Goal: Task Accomplishment & Management: Manage account settings

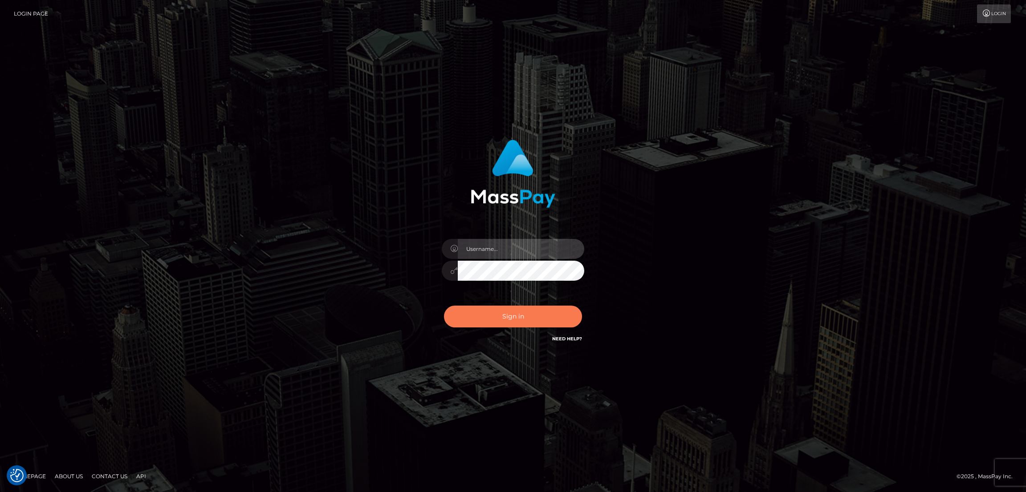
type input "by.es2"
click at [498, 312] on button "Sign in" at bounding box center [513, 317] width 138 height 22
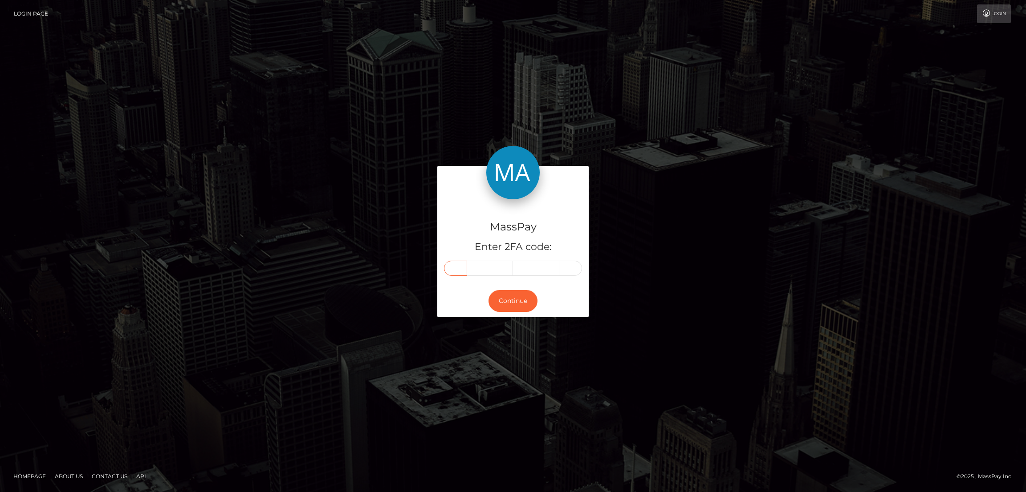
click at [460, 270] on input "text" at bounding box center [455, 268] width 23 height 15
paste input "4"
type input "4"
type input "0"
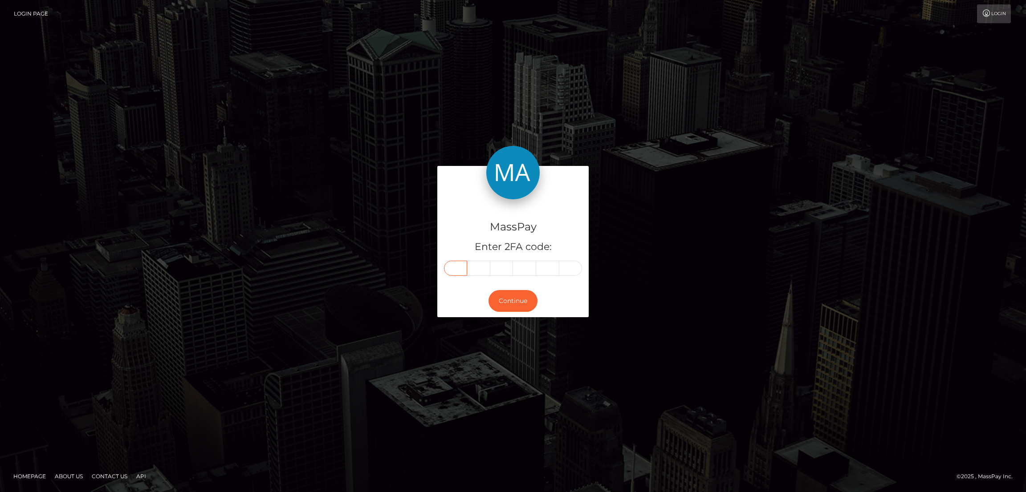
type input "1"
type input "0"
type input "9"
click at [504, 302] on button "Continue" at bounding box center [512, 301] width 49 height 22
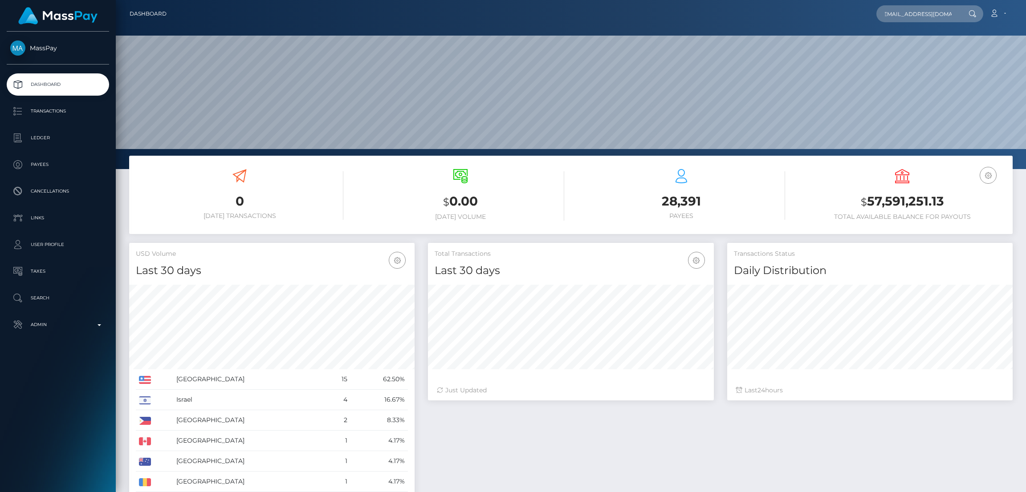
scroll to position [158, 285]
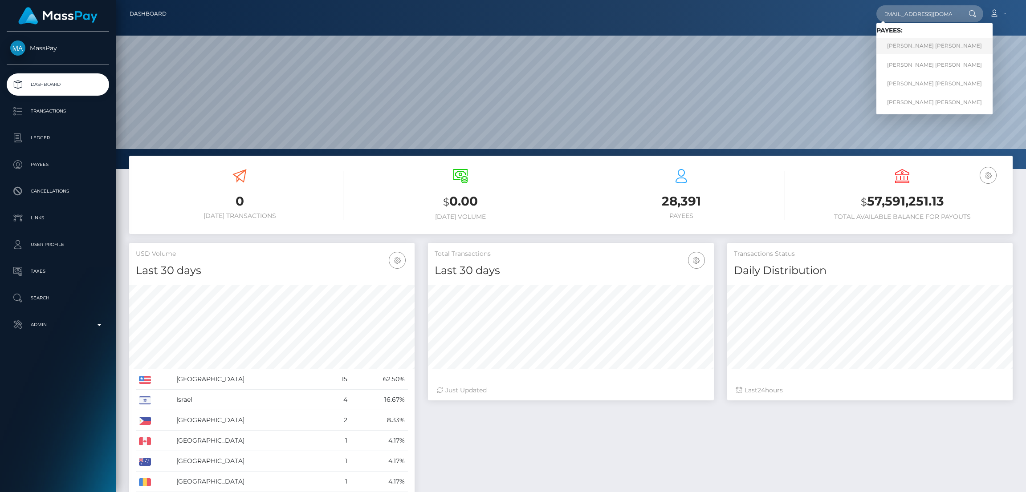
type input "[EMAIL_ADDRESS][DOMAIN_NAME]"
click at [903, 46] on link "Mark Joe Varga Melendrez" at bounding box center [934, 46] width 116 height 16
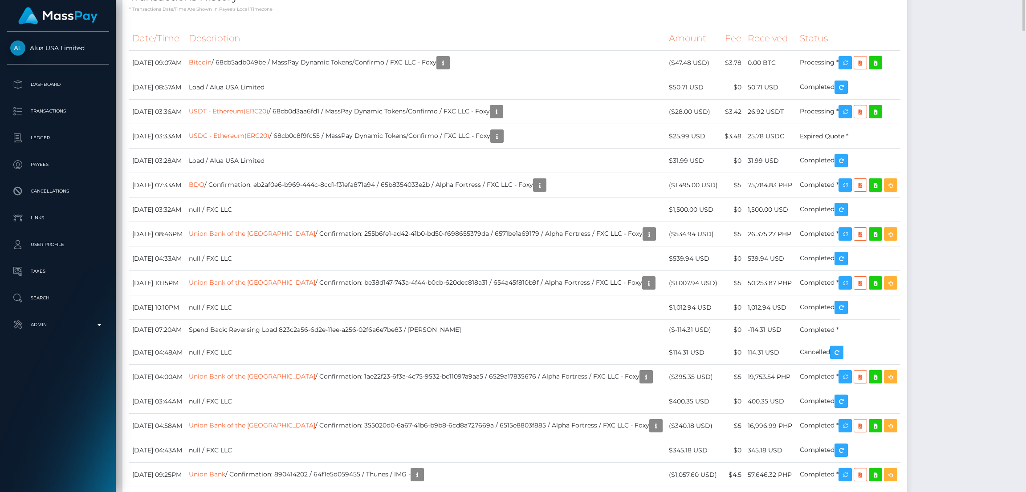
scroll to position [1669, 0]
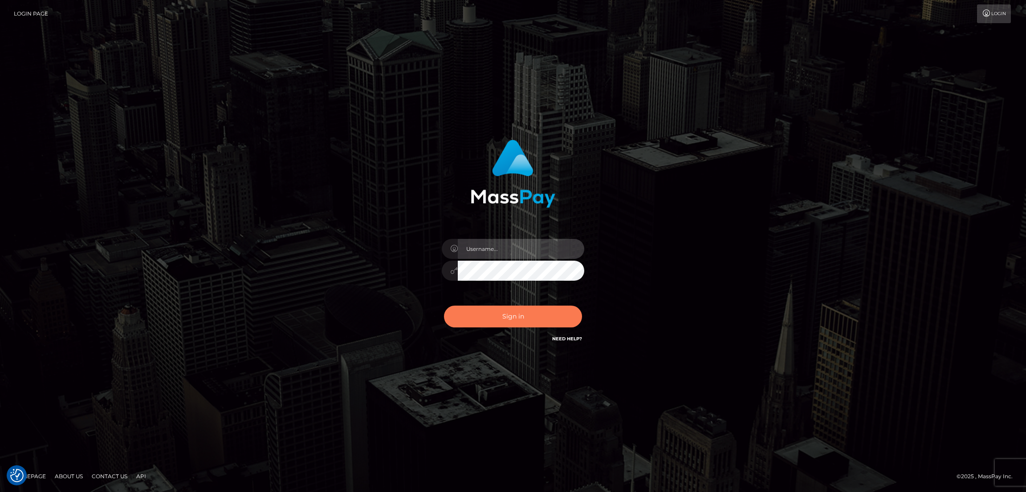
type input "by.es2"
click at [530, 324] on button "Sign in" at bounding box center [513, 317] width 138 height 22
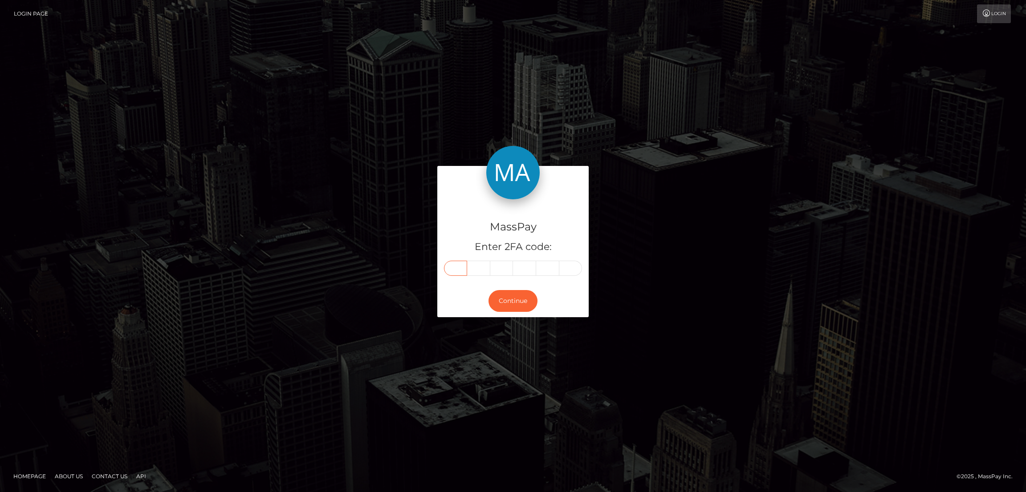
click at [452, 268] on input "text" at bounding box center [455, 268] width 23 height 15
paste input "8"
type input "8"
type input "4"
type input "9"
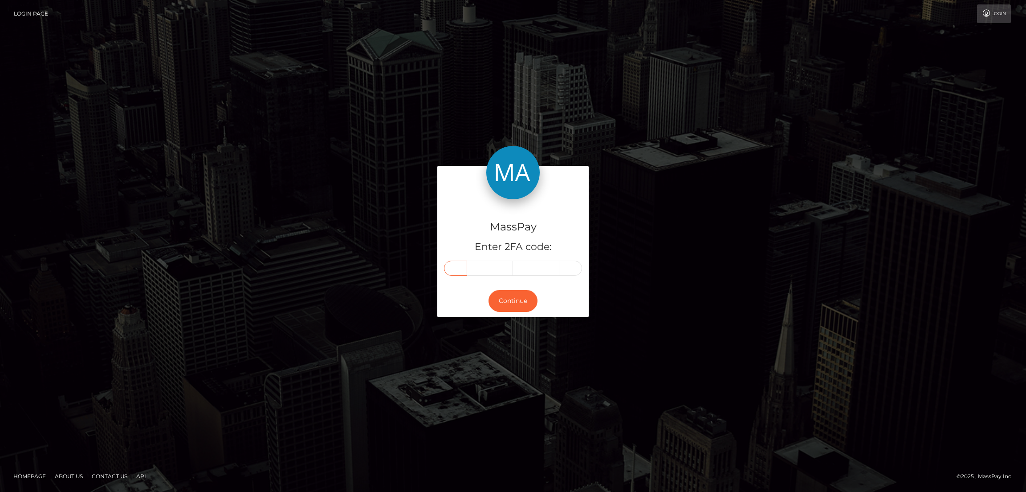
type input "3"
type input "9"
type input "8"
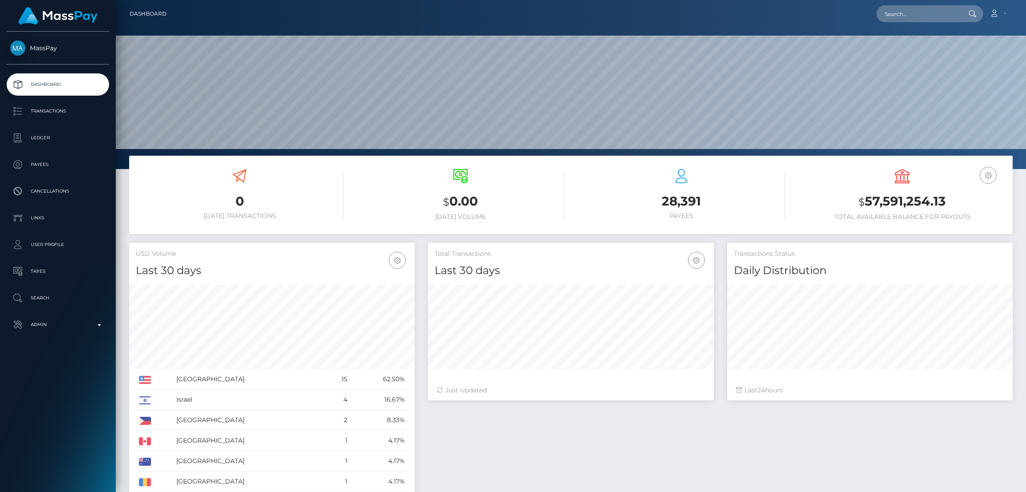
scroll to position [285, 285]
click at [891, 15] on input "text" at bounding box center [918, 13] width 84 height 17
paste input "[EMAIL_ADDRESS][DOMAIN_NAME]"
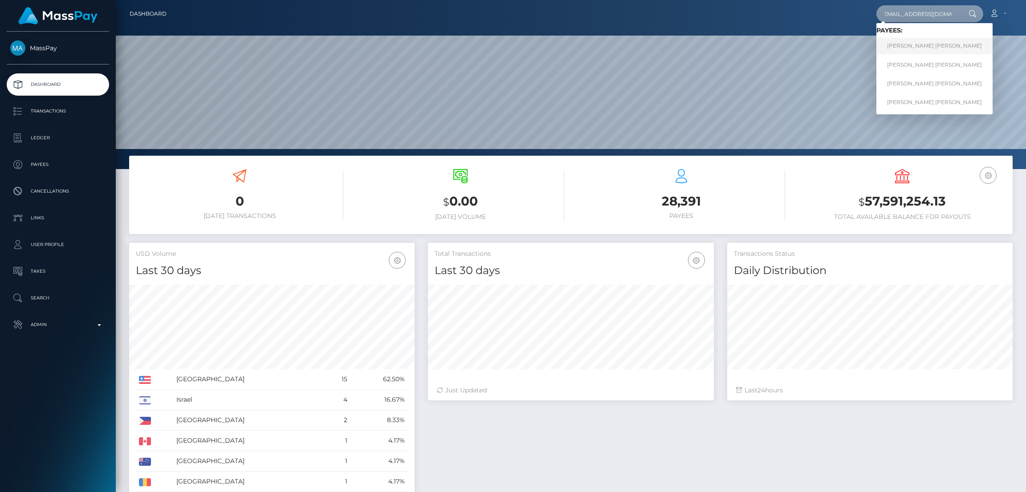
type input "[EMAIL_ADDRESS][DOMAIN_NAME]"
click at [919, 45] on link "[PERSON_NAME] [PERSON_NAME]" at bounding box center [934, 46] width 116 height 16
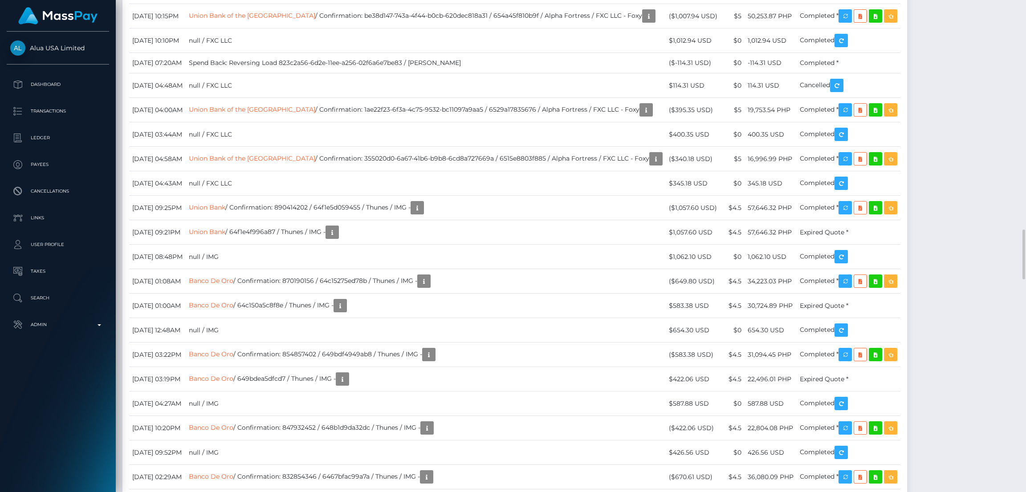
scroll to position [106, 285]
drag, startPoint x: 127, startPoint y: 163, endPoint x: 518, endPoint y: 206, distance: 393.3
drag, startPoint x: 131, startPoint y: 163, endPoint x: 845, endPoint y: 215, distance: 715.6
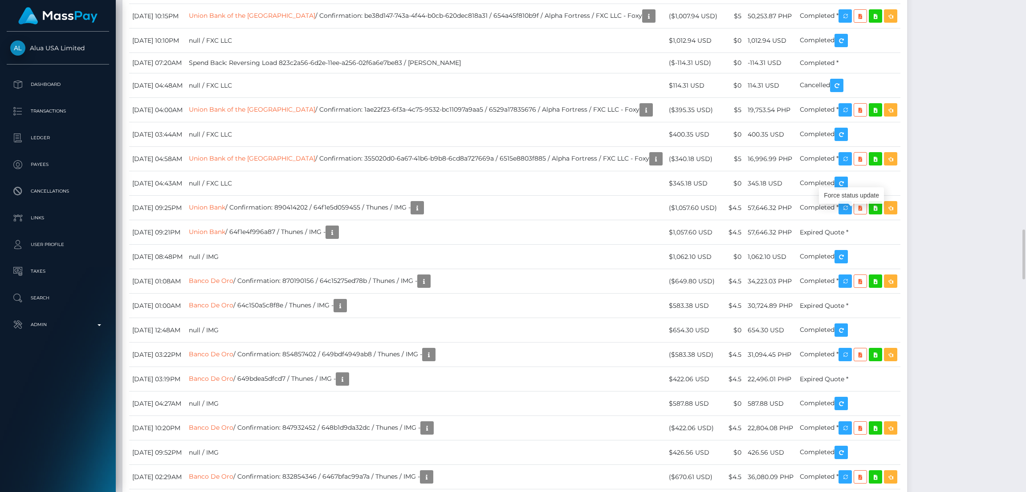
copy tbody "September 18, 2025 09:07AM Bitcoin / 68cb5adb049be / MassPay Dynamic Tokens/Con…"
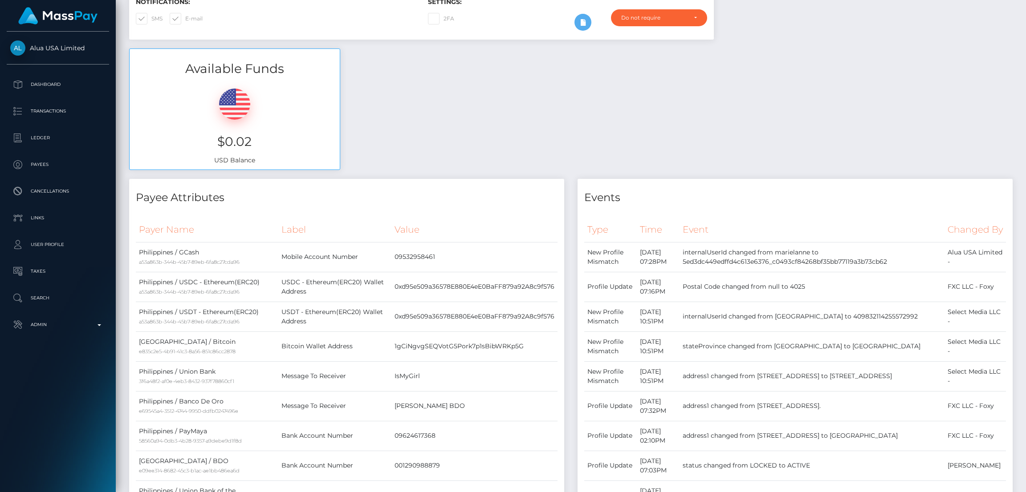
scroll to position [0, 0]
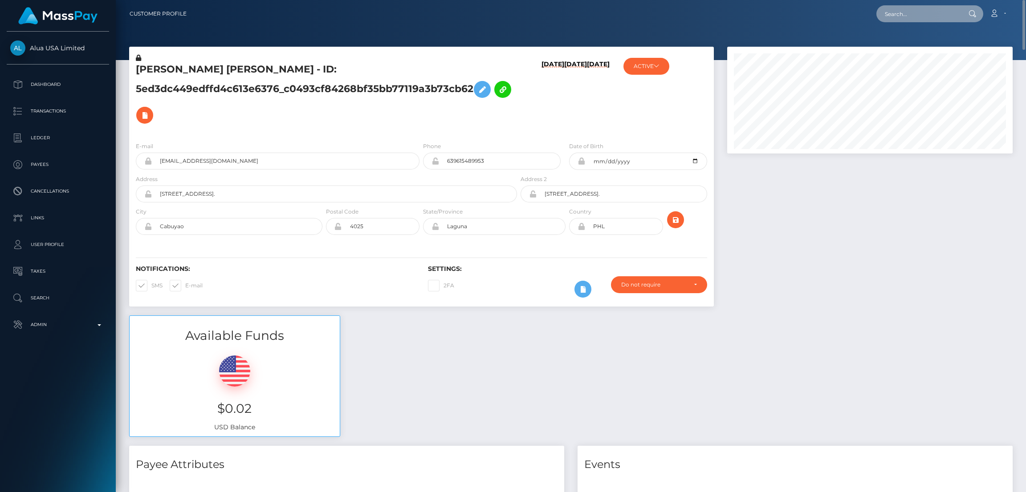
click at [892, 19] on input "text" at bounding box center [918, 13] width 84 height 17
paste input "[EMAIL_ADDRESS][DOMAIN_NAME]"
type input "[EMAIL_ADDRESS][DOMAIN_NAME]"
click at [907, 45] on link "MONICA NUNEZ" at bounding box center [911, 46] width 71 height 16
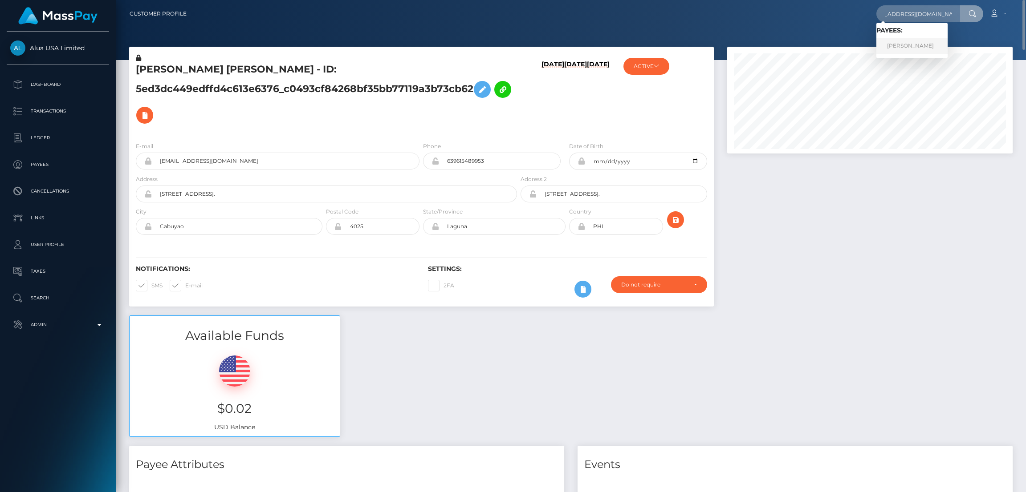
scroll to position [0, 0]
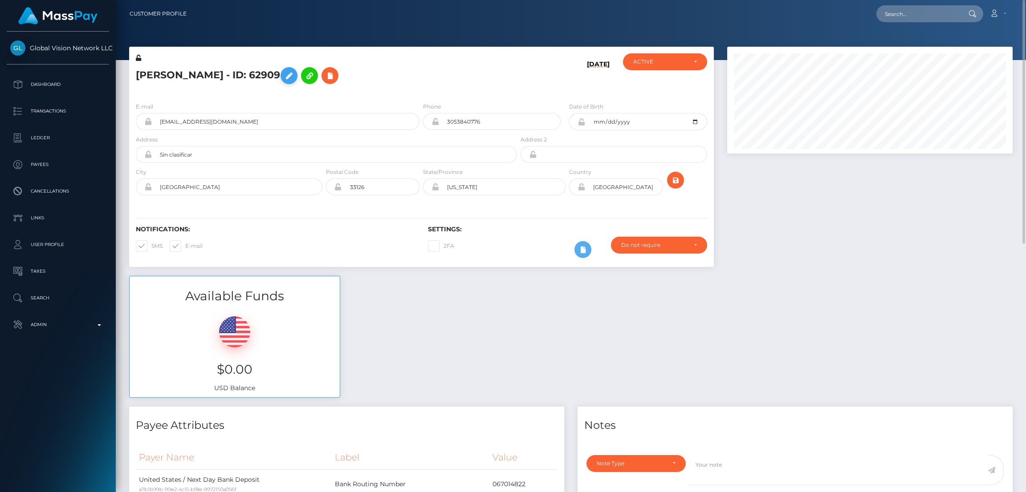
click at [287, 73] on icon at bounding box center [289, 75] width 11 height 11
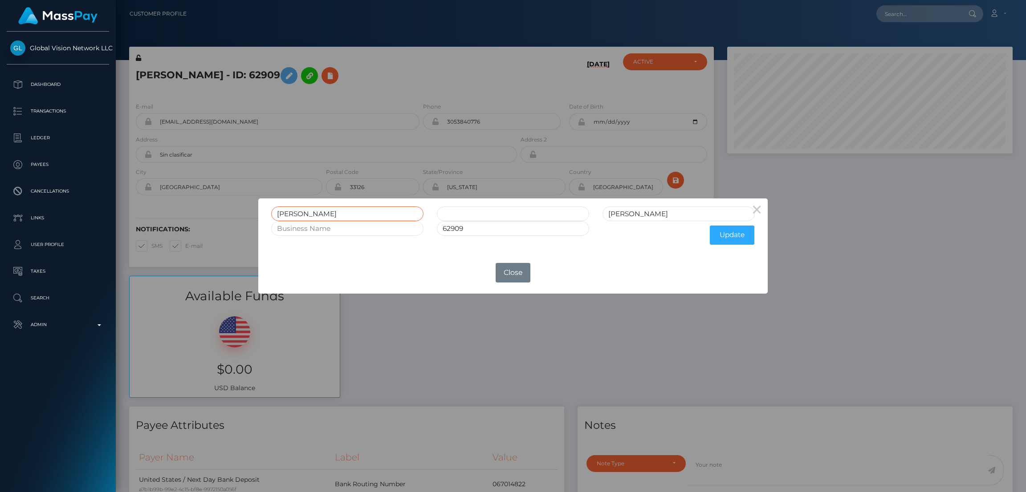
click at [297, 213] on input "MONICA" at bounding box center [347, 214] width 152 height 15
drag, startPoint x: 297, startPoint y: 213, endPoint x: 351, endPoint y: 16, distance: 204.3
click at [363, 40] on div "× MONICA NUNEZ 62909 Update OK No Close" at bounding box center [513, 246] width 1026 height 492
click at [902, 15] on div "× MONICA NUNEZ 62909 Update OK No Close" at bounding box center [513, 246] width 1026 height 492
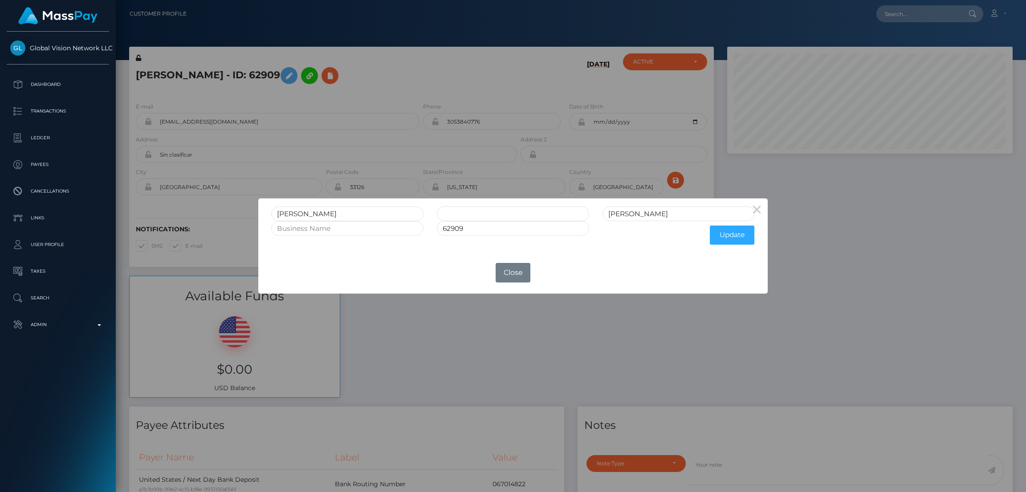
click at [902, 15] on div "× MONICA NUNEZ 62909 Update OK No Close" at bounding box center [513, 246] width 1026 height 492
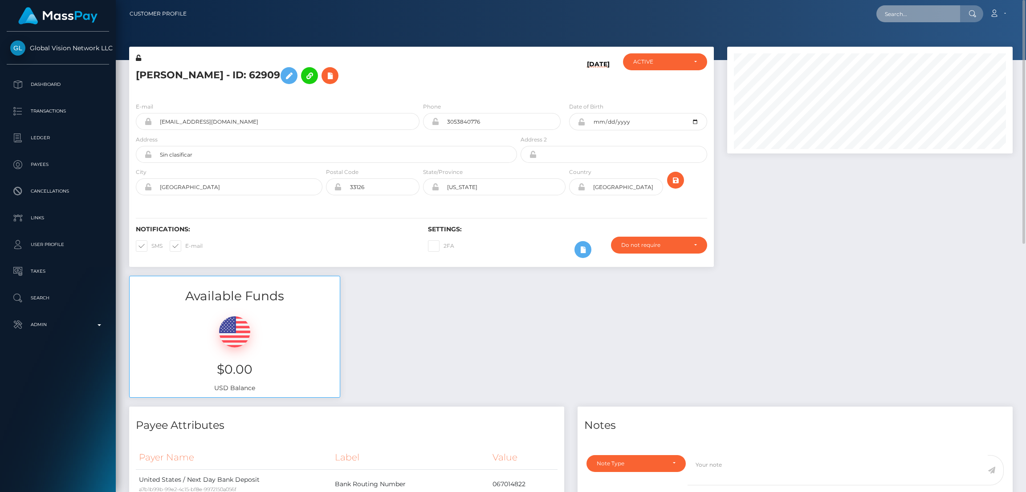
click at [902, 15] on input "text" at bounding box center [918, 13] width 84 height 17
paste input "ladybugwashington1@gmail.com"
type input "ladybugwashington1@gmail.com"
click at [906, 45] on link "ANGELA RENEE WASHINGTON" at bounding box center [925, 46] width 98 height 16
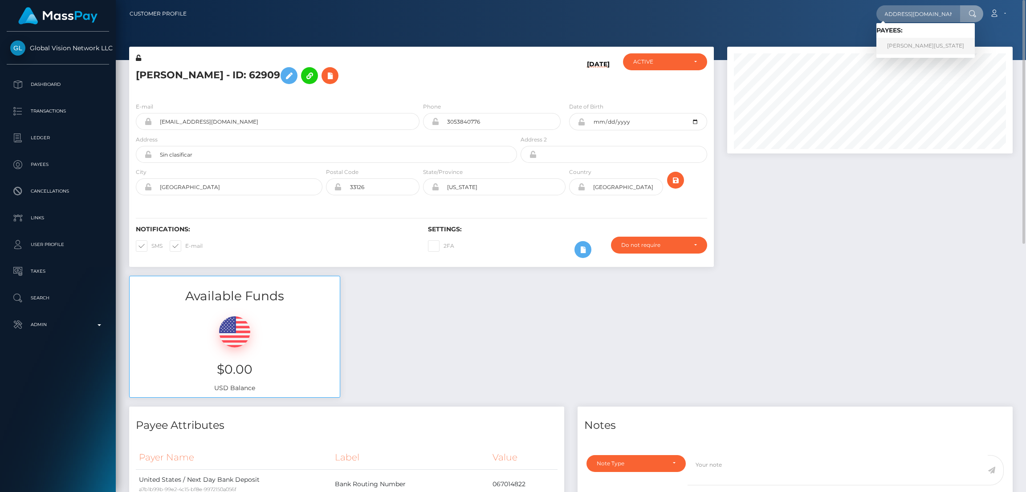
scroll to position [0, 0]
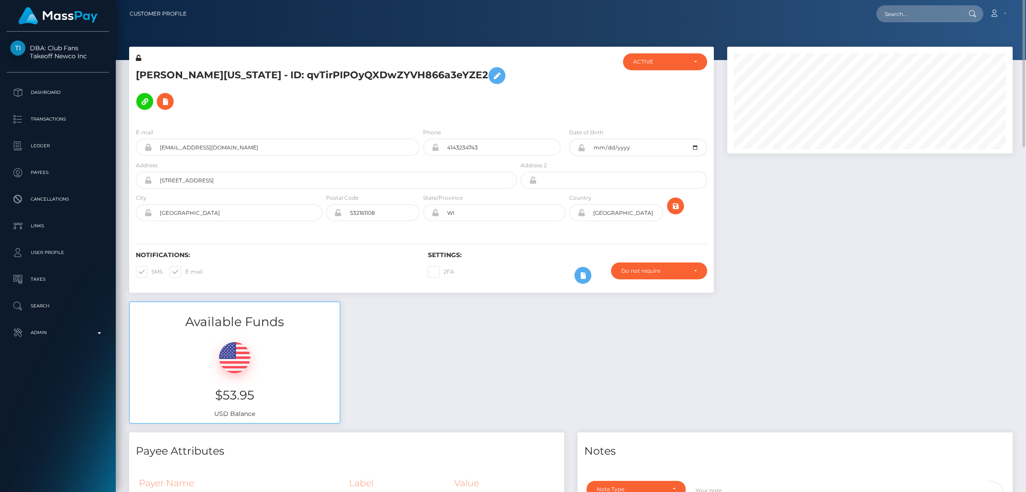
scroll to position [106, 285]
click at [492, 81] on icon at bounding box center [497, 75] width 11 height 11
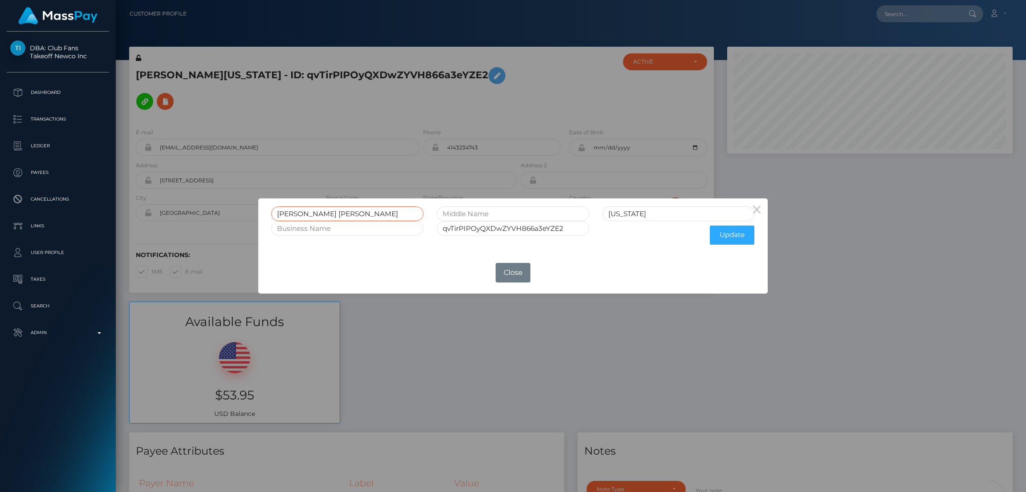
click at [293, 212] on input "ANGELA RENEE" at bounding box center [347, 214] width 152 height 15
click at [913, 12] on div "× ANGELA RENEE WASHINGTON qvTirPIPOyQXDwZYVH866a3eYZE2 Update OK No Close" at bounding box center [513, 246] width 1026 height 492
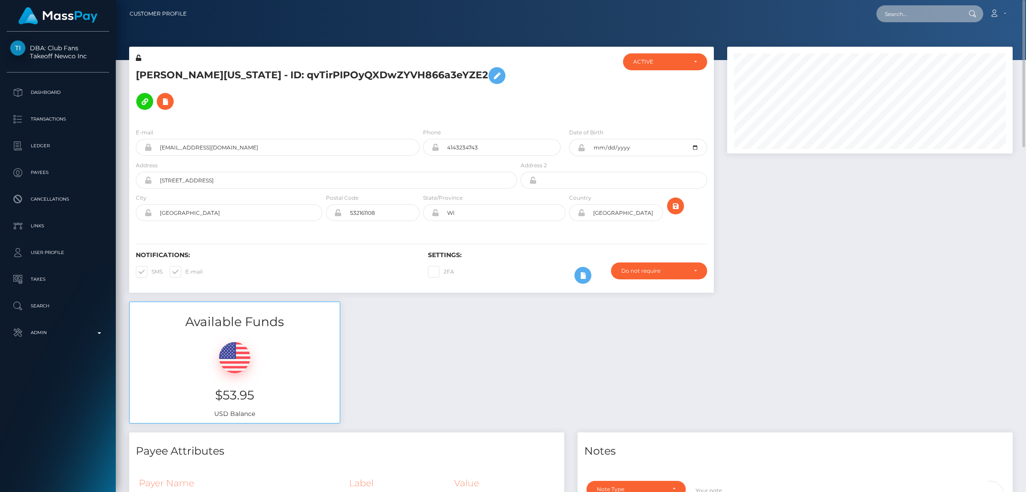
click at [913, 12] on input "text" at bounding box center [918, 13] width 84 height 17
paste input "charlottepricewatts@gmail.com"
type input "charlottepricewatts@gmail.com"
click at [912, 46] on link "C Marketing Associates, Inc." at bounding box center [924, 46] width 96 height 16
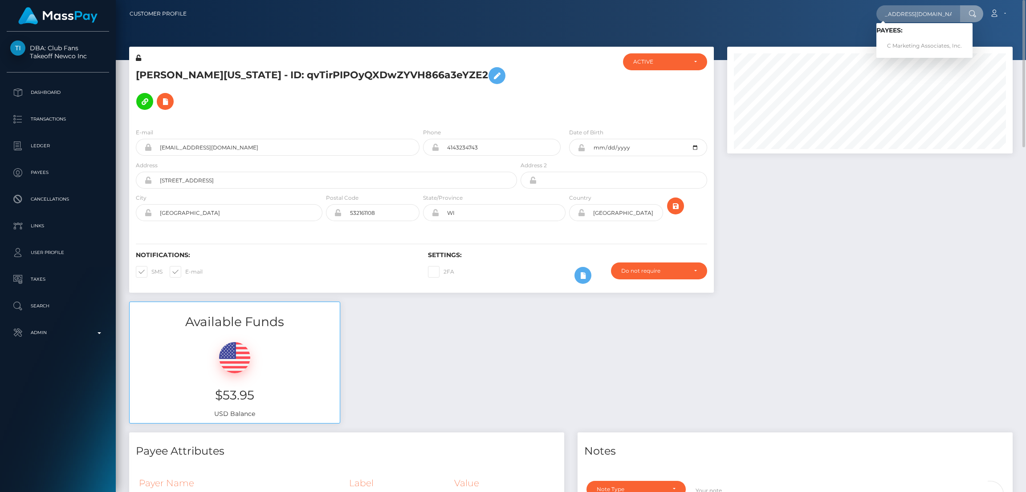
scroll to position [0, 0]
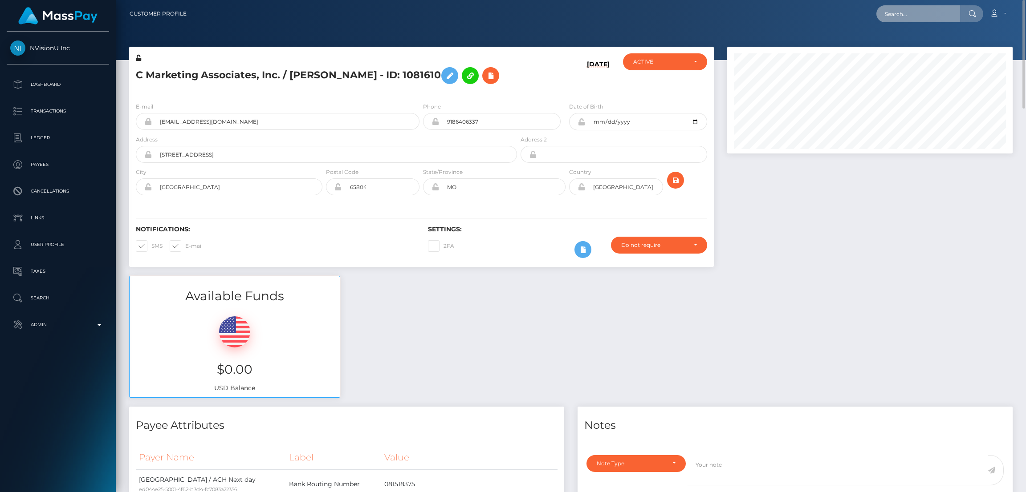
click at [910, 16] on input "text" at bounding box center [918, 13] width 84 height 17
paste input "riotbabs@gmail.com"
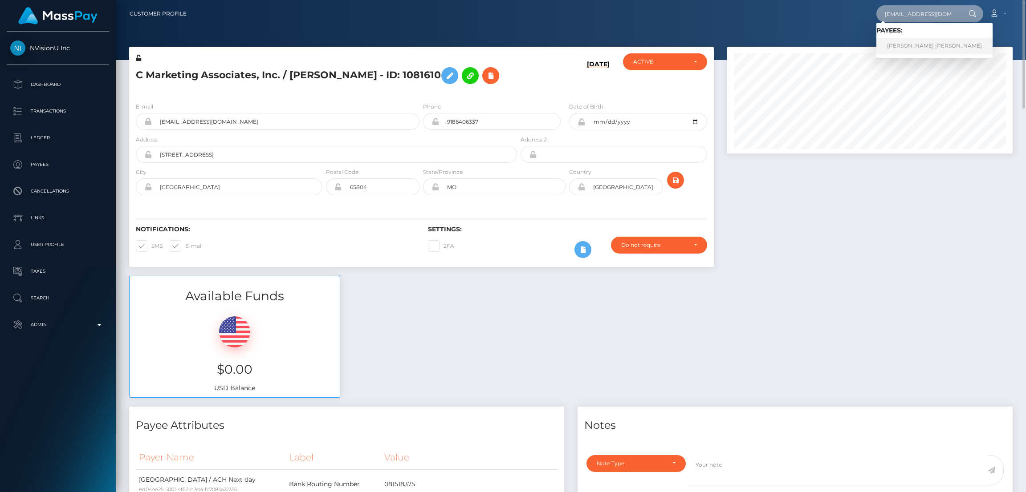
type input "riotbabs@gmail.com"
click at [906, 45] on link "BARBARA ANAEL ZARATE" at bounding box center [934, 46] width 116 height 16
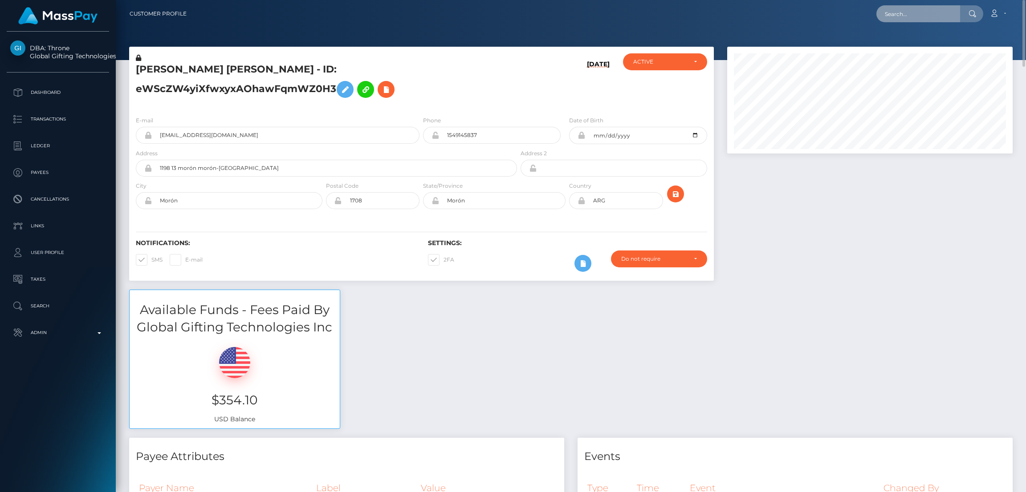
click at [920, 15] on input "text" at bounding box center [918, 13] width 84 height 17
paste input "[EMAIL_ADDRESS][DOMAIN_NAME]"
type input "[EMAIL_ADDRESS][DOMAIN_NAME]"
click at [915, 43] on link "Vaiama Rochais" at bounding box center [911, 46] width 71 height 16
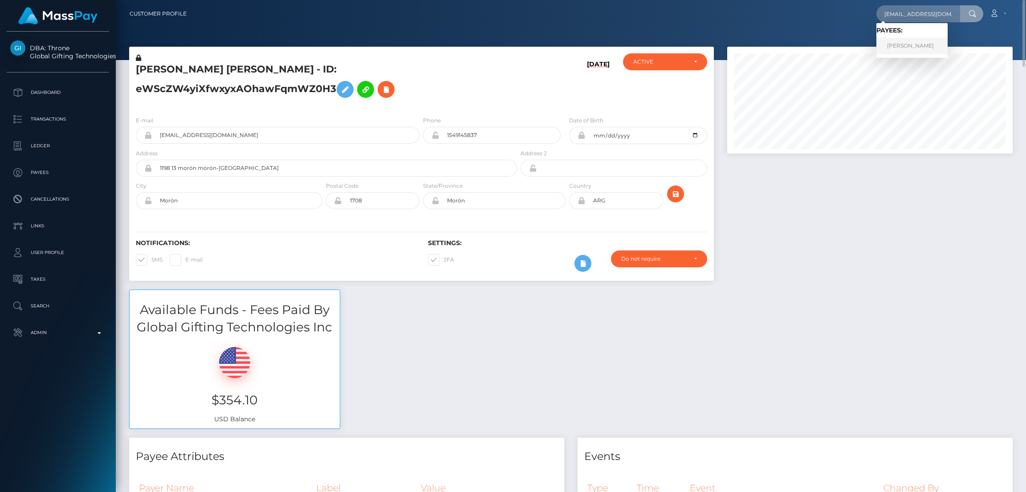
scroll to position [0, 0]
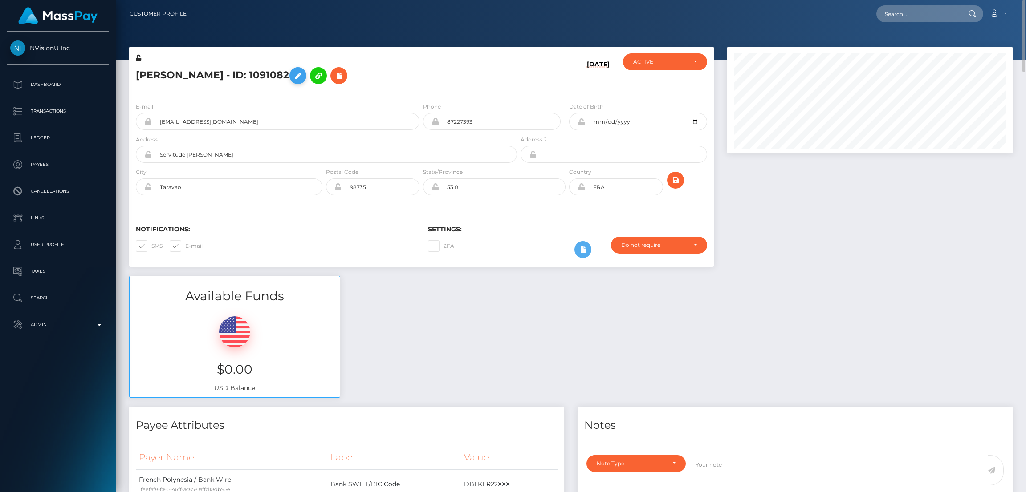
click at [297, 75] on icon at bounding box center [298, 75] width 11 height 11
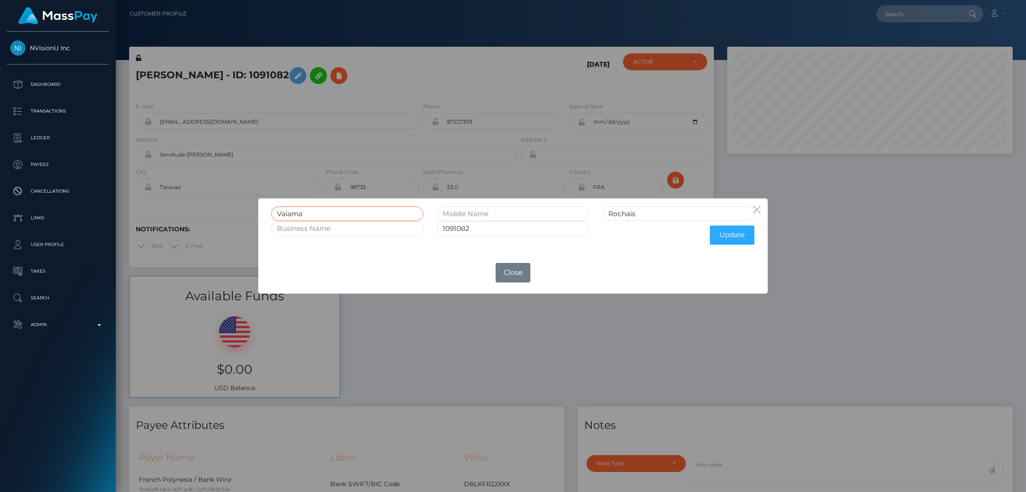
click at [297, 212] on input "Vaiama" at bounding box center [347, 214] width 152 height 15
click at [512, 269] on button "Close" at bounding box center [513, 273] width 35 height 20
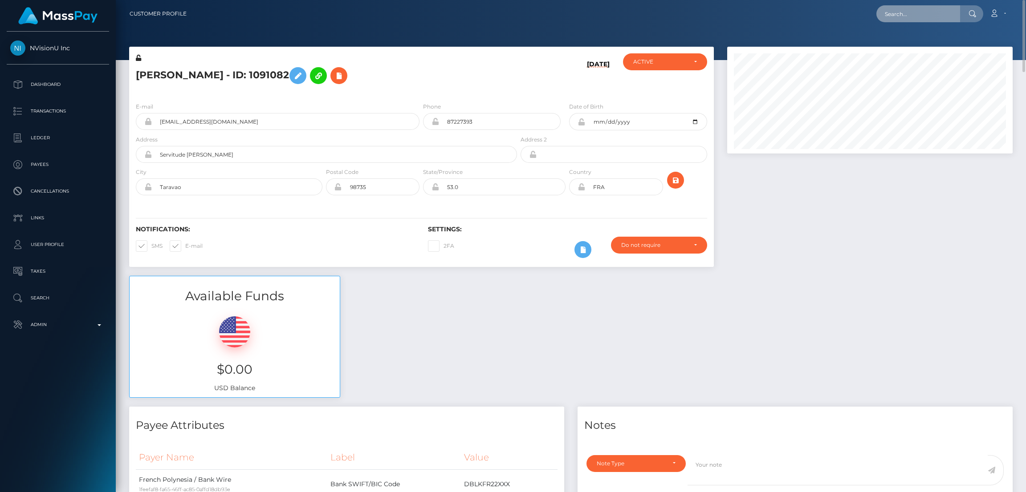
click at [905, 18] on input "text" at bounding box center [918, 13] width 84 height 17
paste input "[EMAIL_ADDRESS][DOMAIN_NAME]"
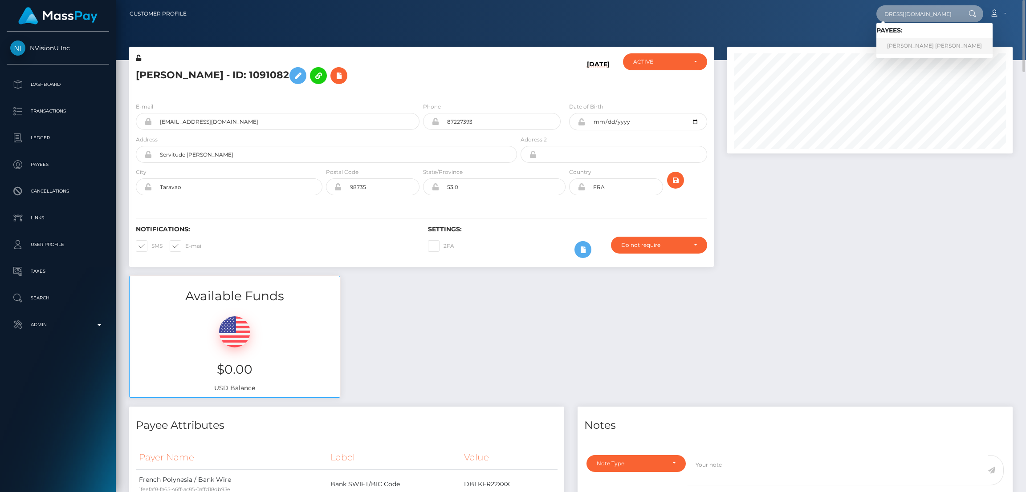
type input "[EMAIL_ADDRESS][DOMAIN_NAME]"
click at [893, 42] on link "[PERSON_NAME] [PERSON_NAME]" at bounding box center [934, 46] width 116 height 16
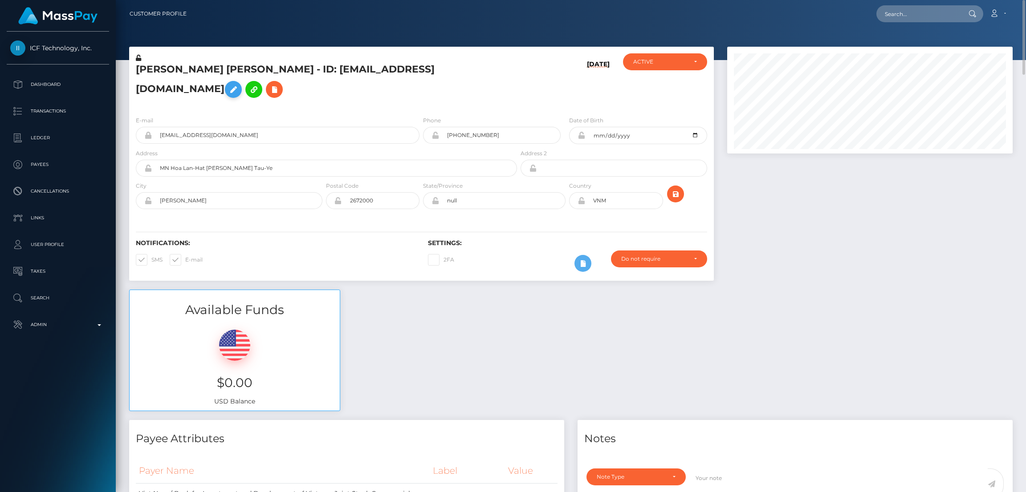
click at [239, 84] on icon at bounding box center [233, 89] width 11 height 11
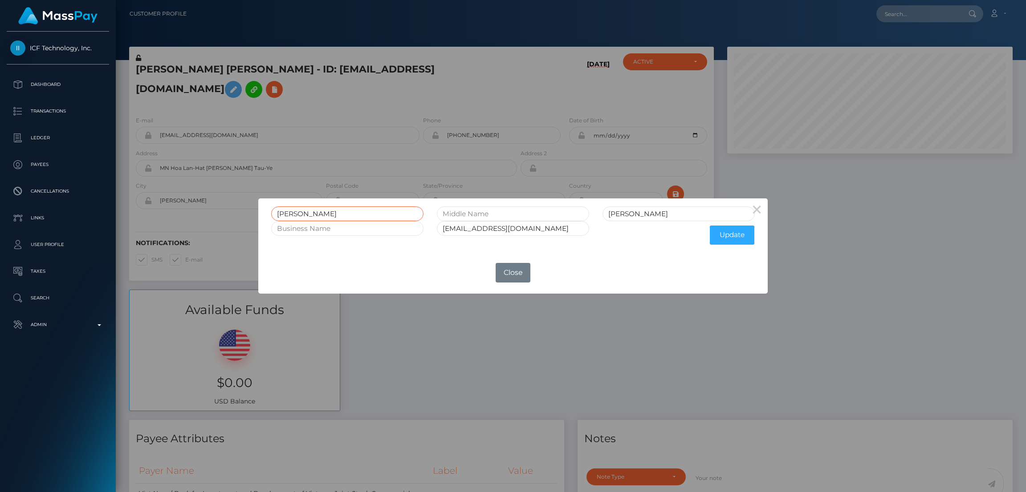
click at [286, 214] on input "[PERSON_NAME]" at bounding box center [347, 214] width 152 height 15
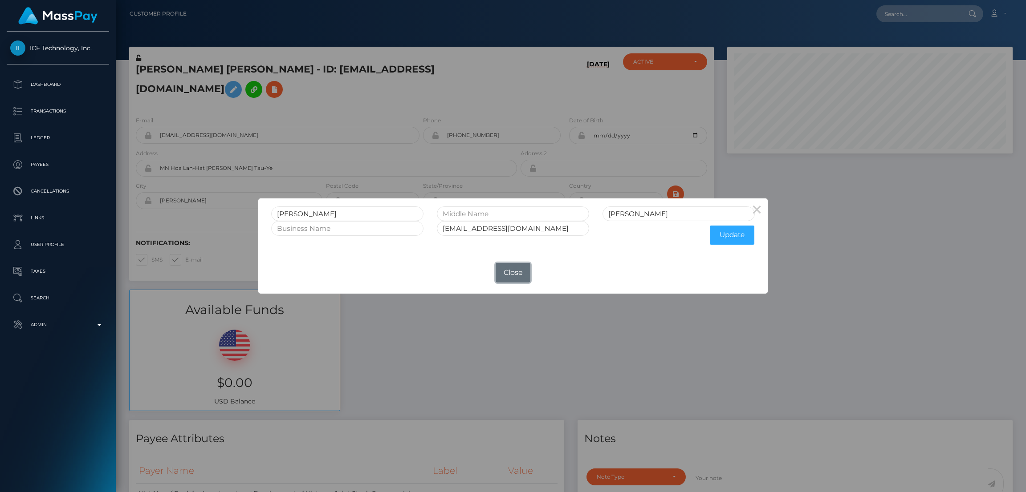
click at [518, 280] on button "Close" at bounding box center [513, 273] width 35 height 20
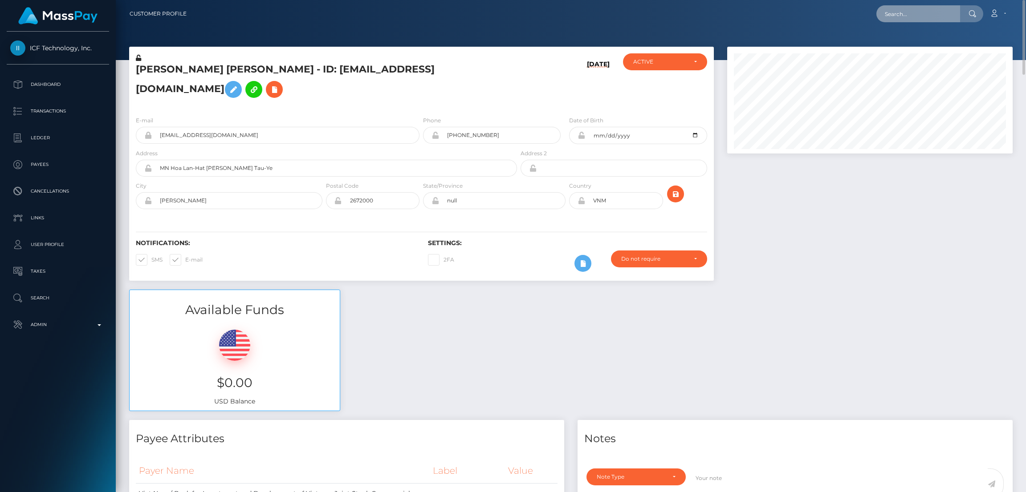
click at [898, 14] on input "text" at bounding box center [918, 13] width 84 height 17
paste input "[EMAIL_ADDRESS][DOMAIN_NAME]"
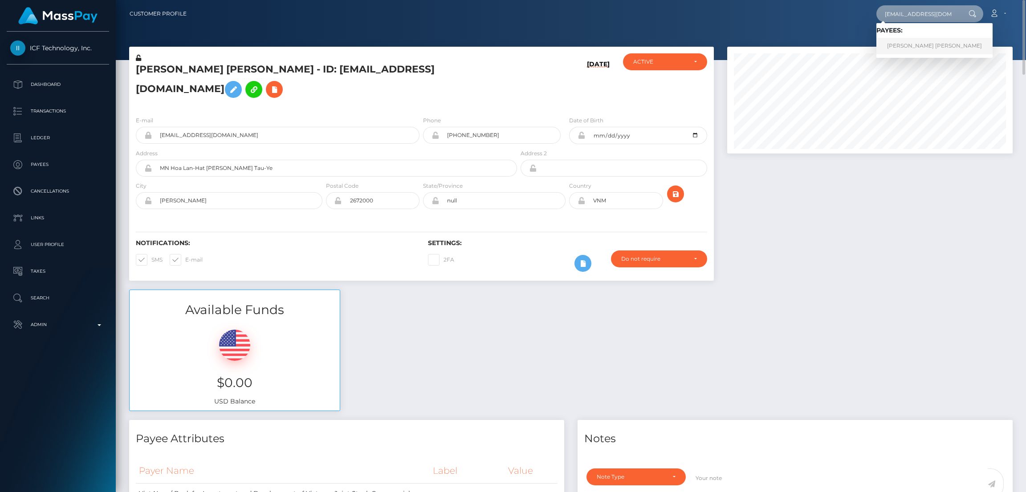
type input "[EMAIL_ADDRESS][DOMAIN_NAME]"
click at [903, 42] on link "BARBARA ANAEL ZARATE" at bounding box center [934, 46] width 116 height 16
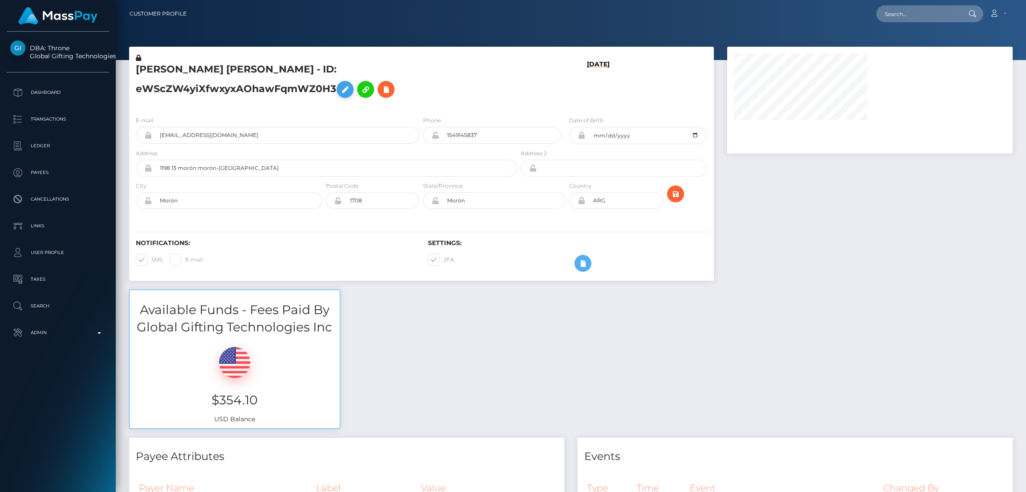
click at [340, 89] on icon at bounding box center [345, 89] width 11 height 11
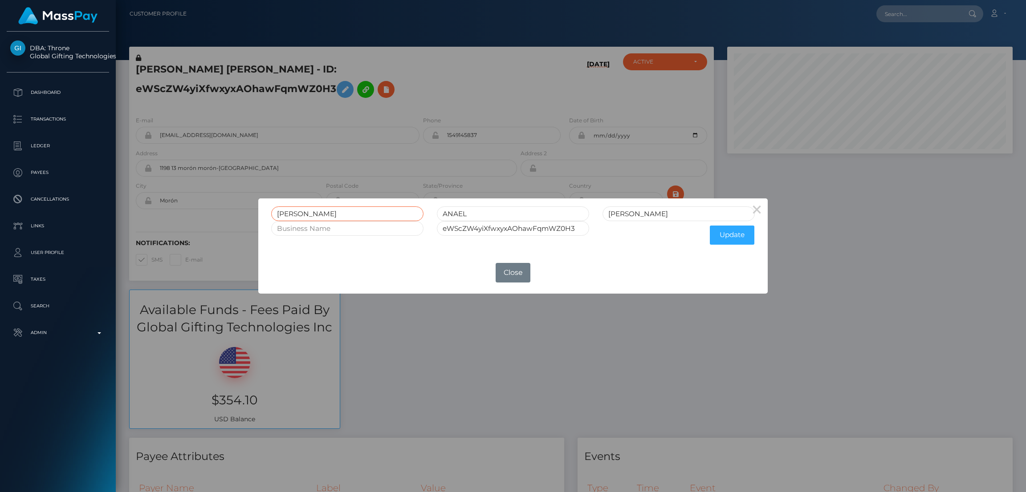
click at [300, 211] on input "BARBARA" at bounding box center [347, 214] width 152 height 15
click at [511, 273] on button "Close" at bounding box center [513, 273] width 35 height 20
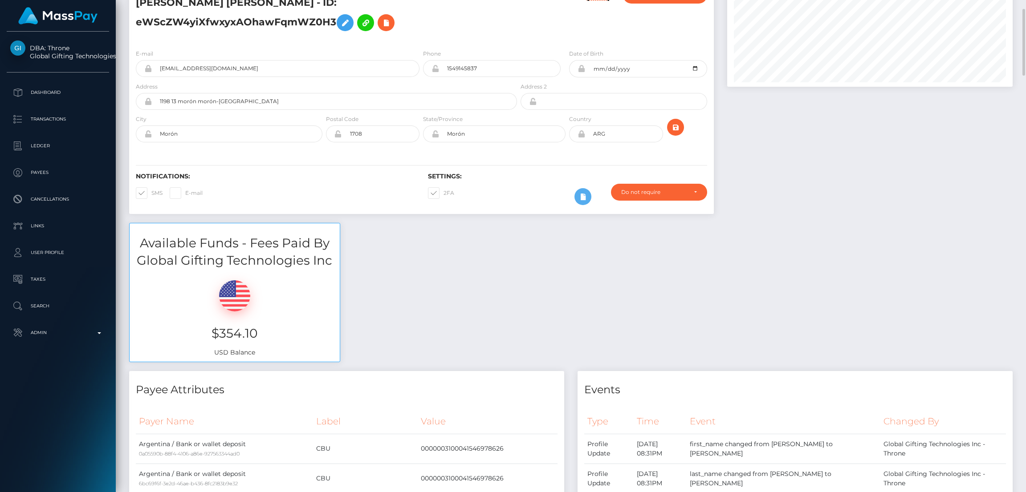
scroll to position [0, 0]
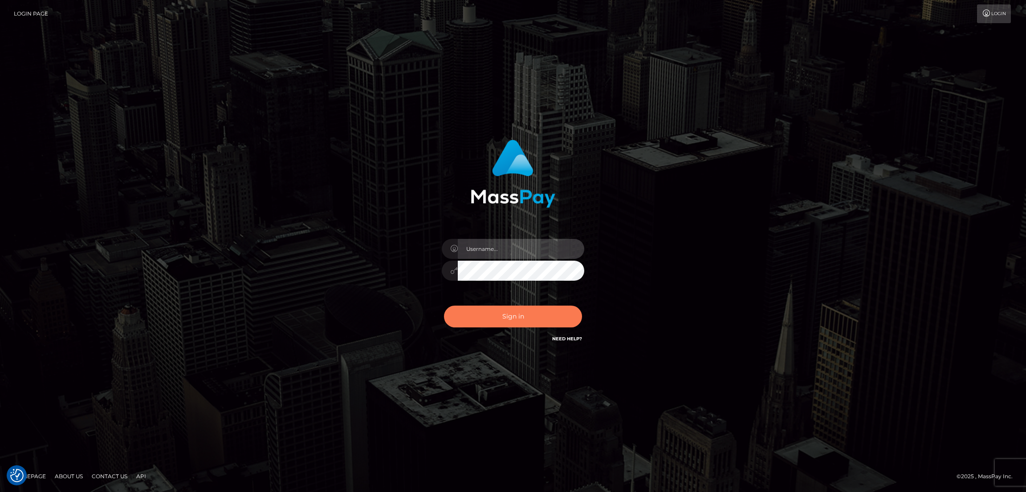
type input "by.es2"
click at [512, 313] on button "Sign in" at bounding box center [513, 317] width 138 height 22
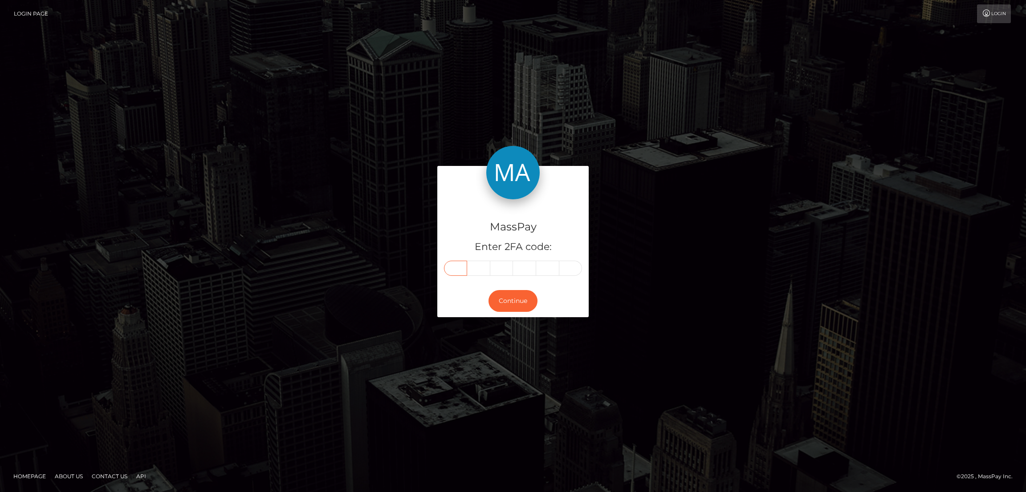
click at [456, 268] on input "text" at bounding box center [455, 268] width 23 height 15
paste input "5"
type input "5"
type input "4"
type input "0"
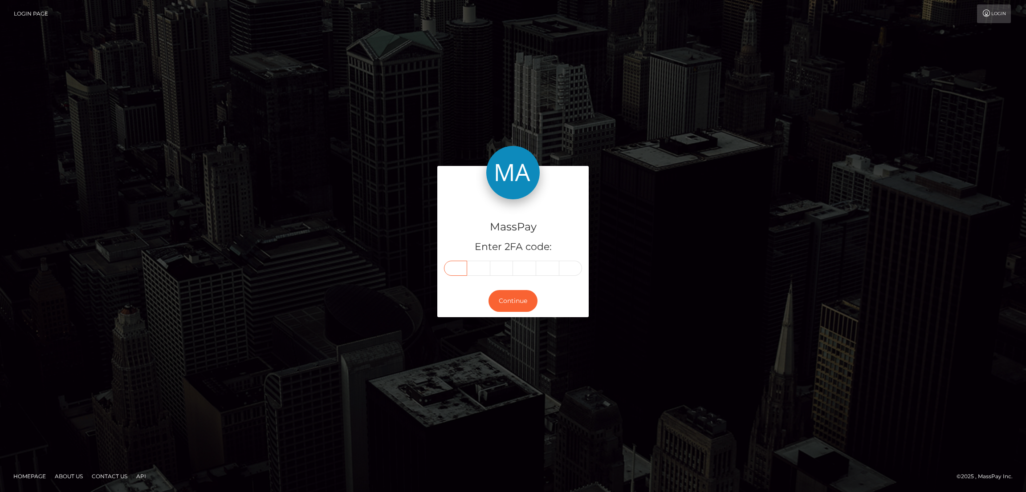
type input "4"
type input "2"
type input "7"
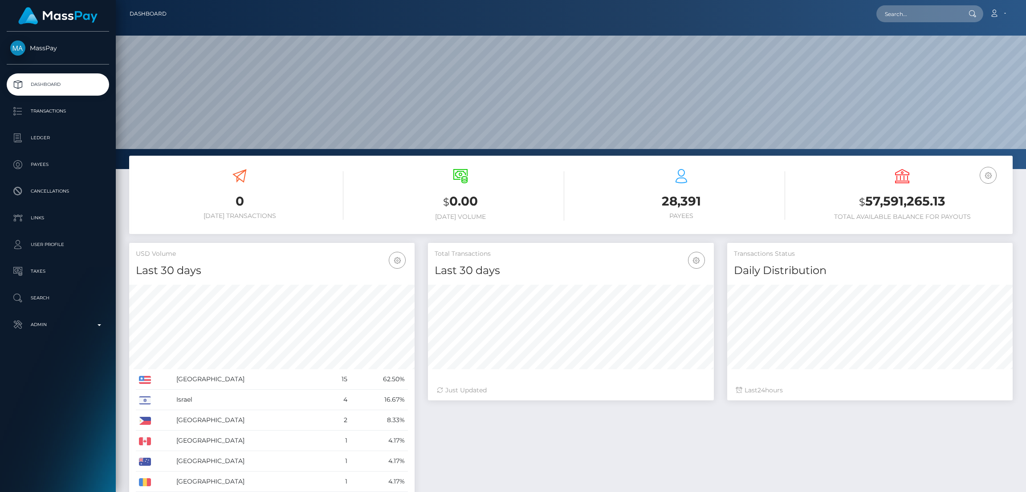
scroll to position [158, 285]
click at [902, 12] on input "text" at bounding box center [918, 13] width 84 height 17
paste input "[EMAIL_ADDRESS][DOMAIN_NAME]"
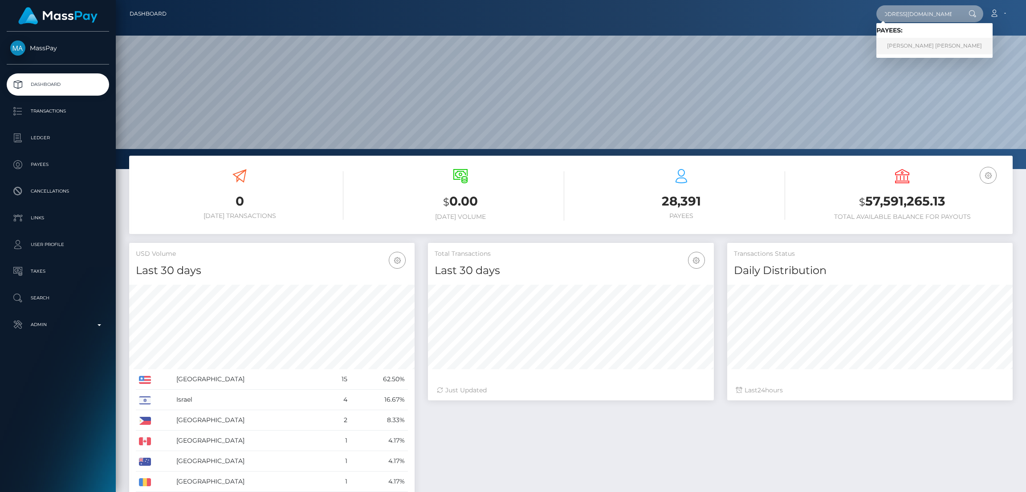
type input "[EMAIL_ADDRESS][DOMAIN_NAME]"
click at [909, 45] on link "AISLYNN MARIE RUSHIN" at bounding box center [934, 46] width 116 height 16
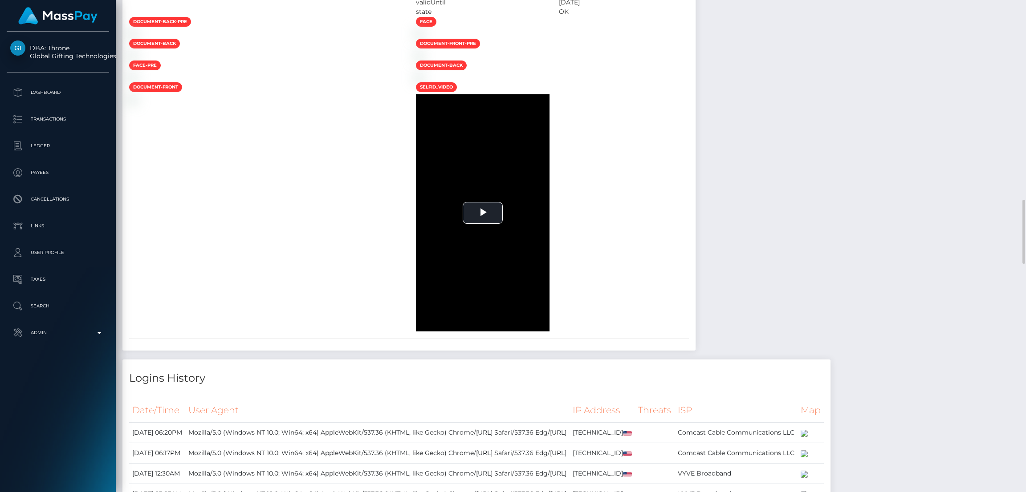
scroll to position [1803, 0]
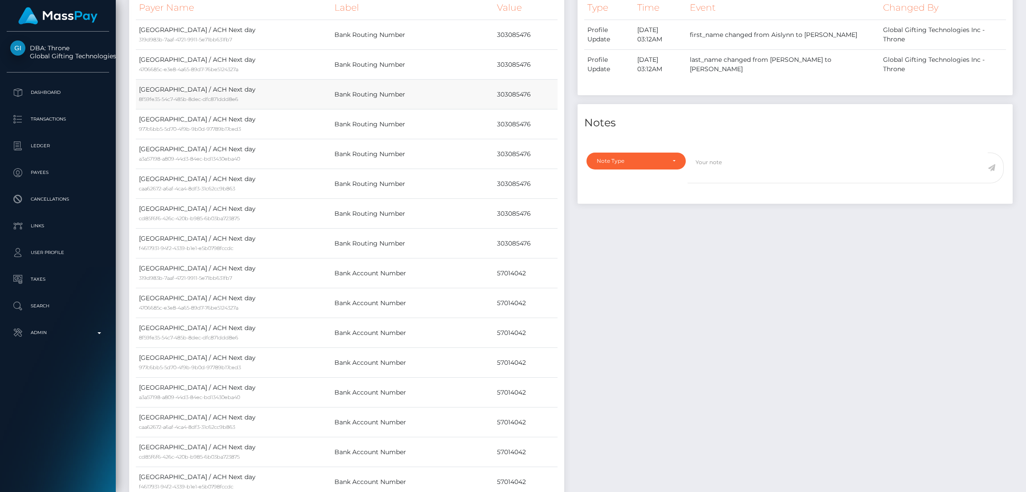
scroll to position [0, 0]
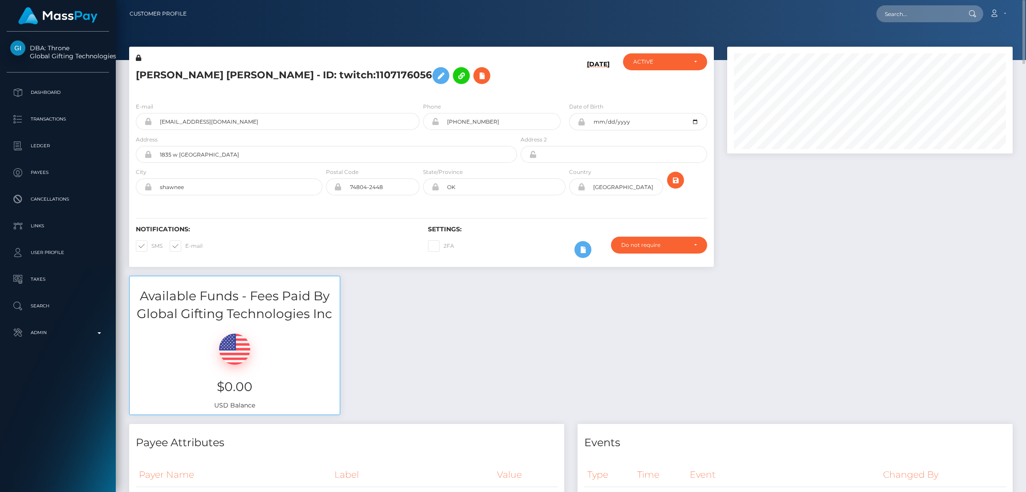
click at [229, 73] on h5 "AISLYNN MARIE RUSHIN - ID: twitch:1107176056" at bounding box center [324, 76] width 376 height 26
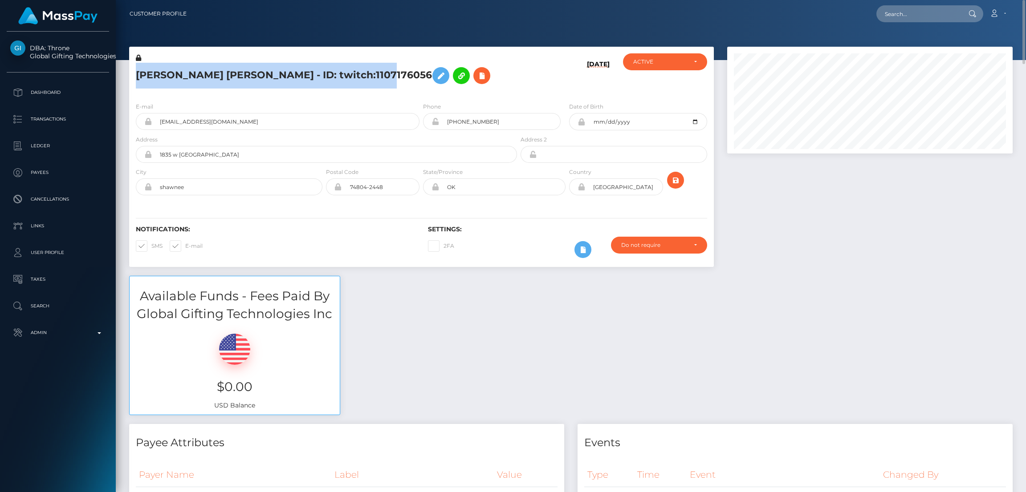
click at [229, 73] on h5 "AISLYNN MARIE RUSHIN - ID: twitch:1107176056" at bounding box center [324, 76] width 376 height 26
copy h5 "AISLYNN MARIE RUSHIN - ID: twitch:1107176056"
drag, startPoint x: 886, startPoint y: 19, endPoint x: 894, endPoint y: 16, distance: 9.0
click at [888, 19] on input "text" at bounding box center [918, 13] width 84 height 17
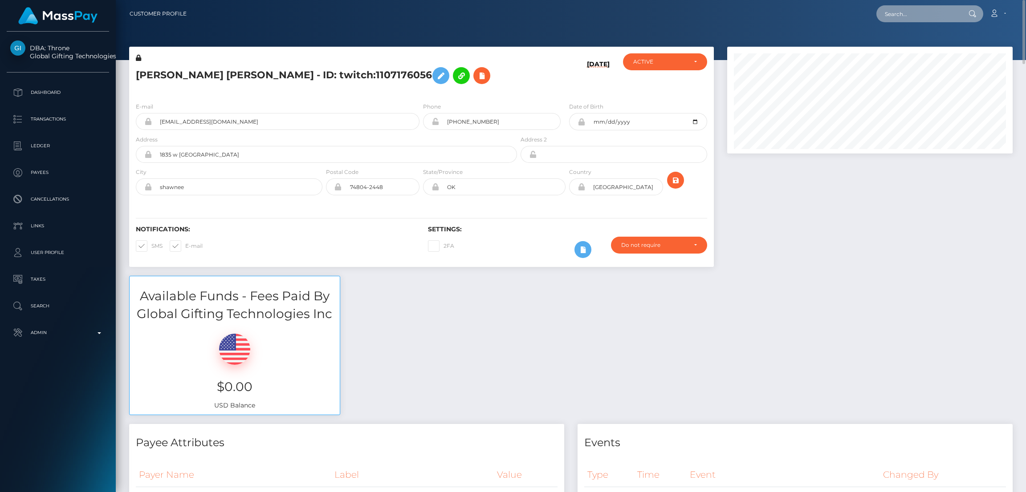
paste input "thickxbrat@gmail.com"
type input "thickxbrat@gmail.com"
click at [921, 46] on link "DESHANAE A JONES" at bounding box center [911, 46] width 71 height 16
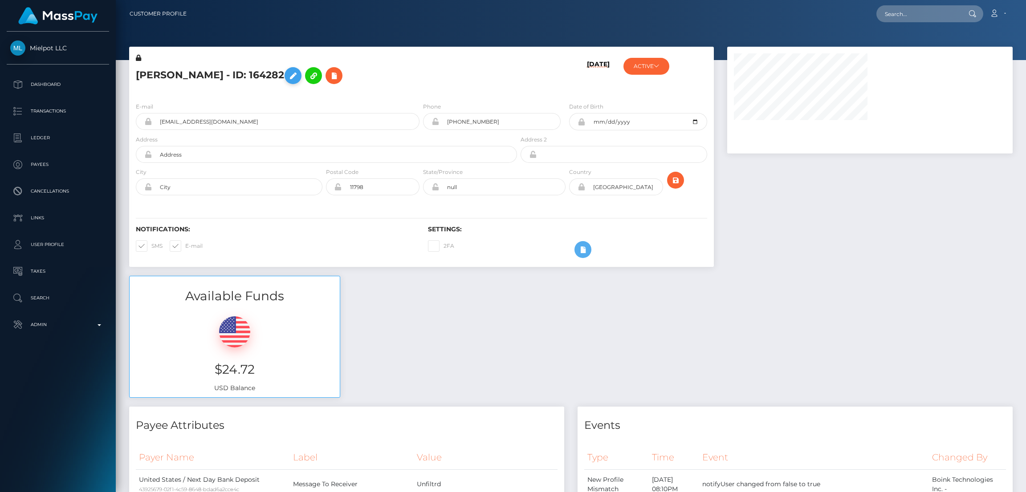
click at [298, 77] on icon at bounding box center [293, 75] width 11 height 11
click at [298, 75] on icon at bounding box center [293, 75] width 11 height 11
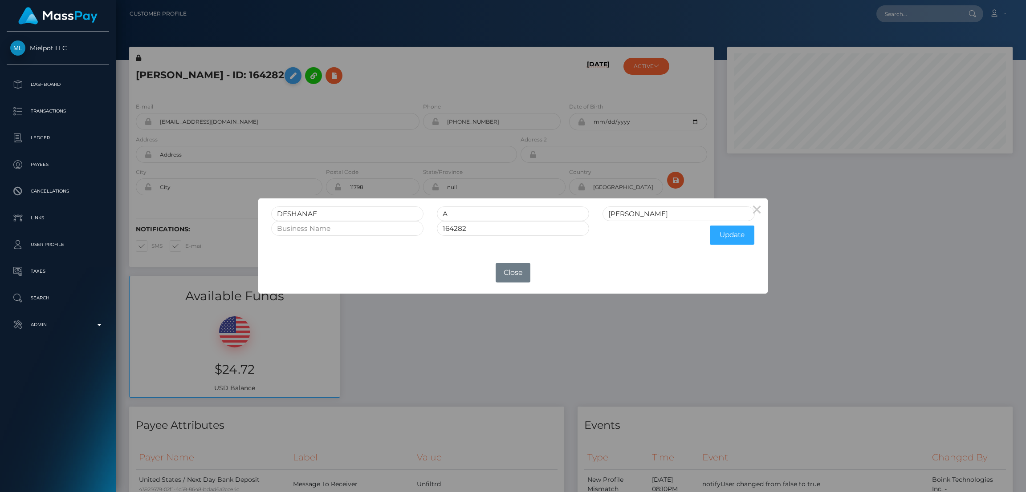
scroll to position [106, 285]
click at [292, 211] on input "DESHANAE" at bounding box center [347, 214] width 152 height 15
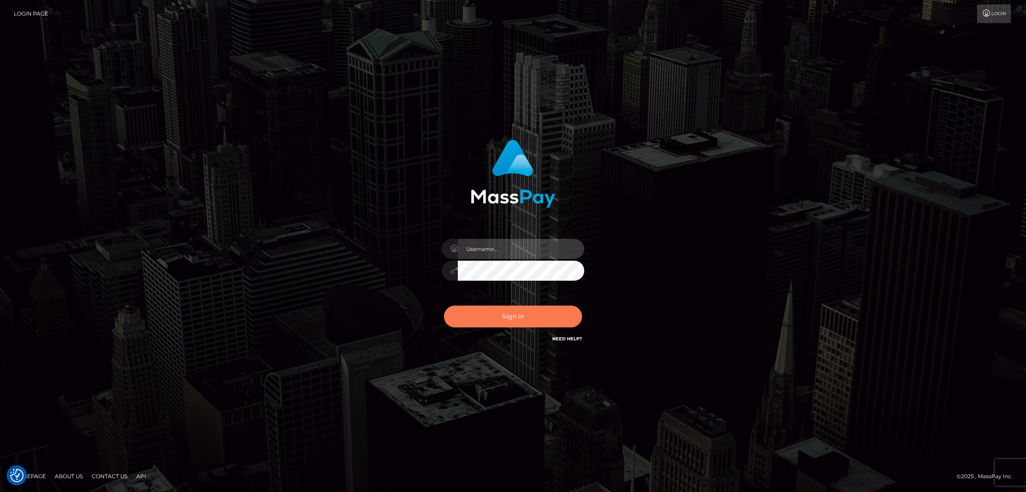
type input "by.es2"
click at [504, 315] on button "Sign in" at bounding box center [513, 317] width 138 height 22
type input "by.es2"
click at [532, 317] on button "Sign in" at bounding box center [513, 317] width 138 height 22
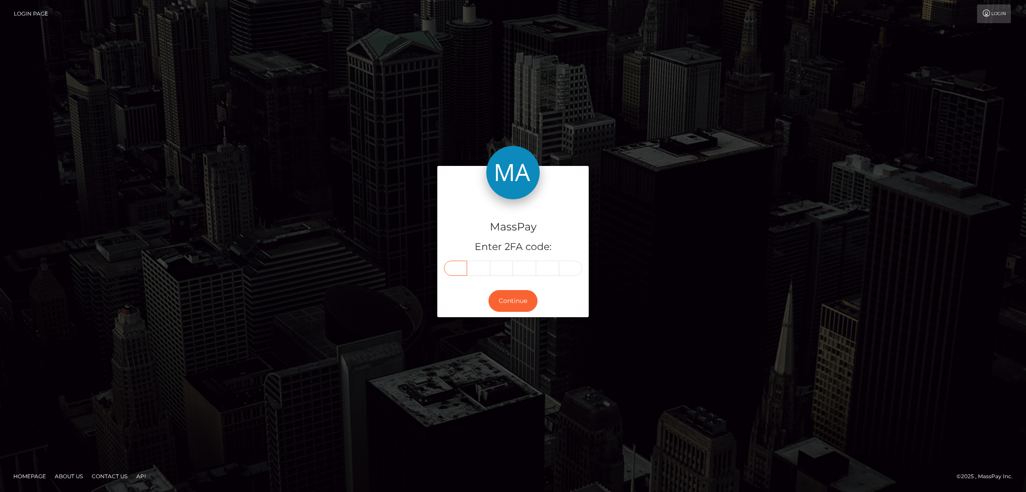
click at [459, 268] on input "text" at bounding box center [455, 268] width 23 height 15
paste input "4"
type input "4"
type input "0"
type input "1"
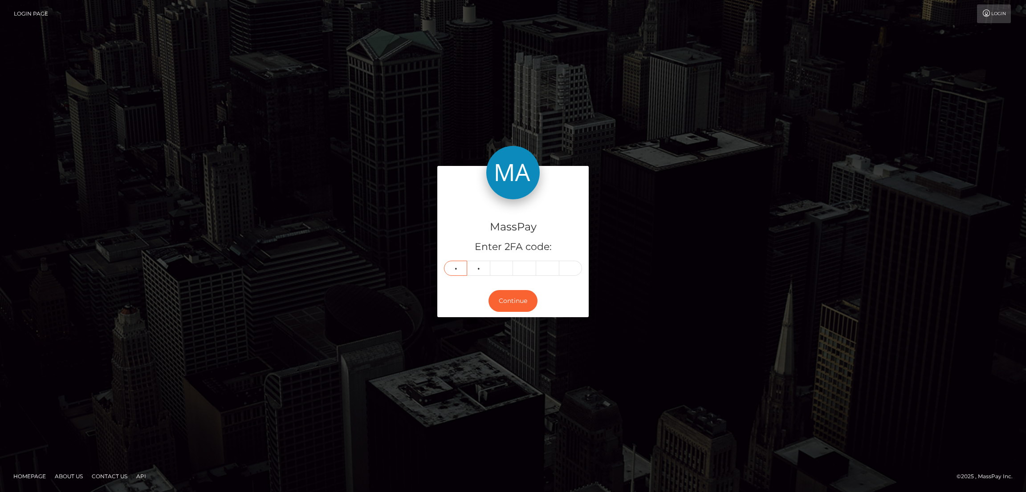
type input "8"
type input "4"
type input "1"
click at [523, 296] on button "Continue" at bounding box center [512, 301] width 49 height 22
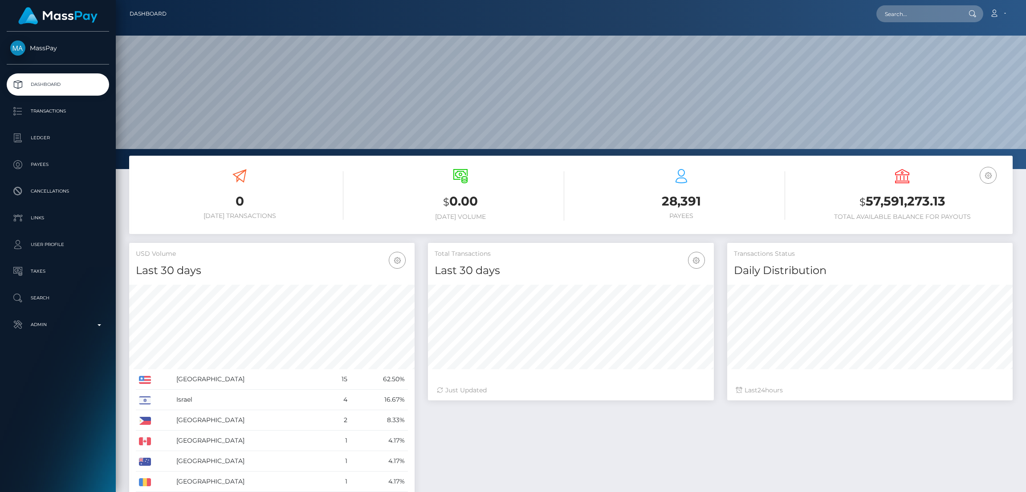
scroll to position [158, 285]
click at [928, 18] on input "text" at bounding box center [918, 13] width 84 height 17
paste input "[EMAIL_ADDRESS][DOMAIN_NAME]"
type input "hathihongnhung1503@gmail.com"
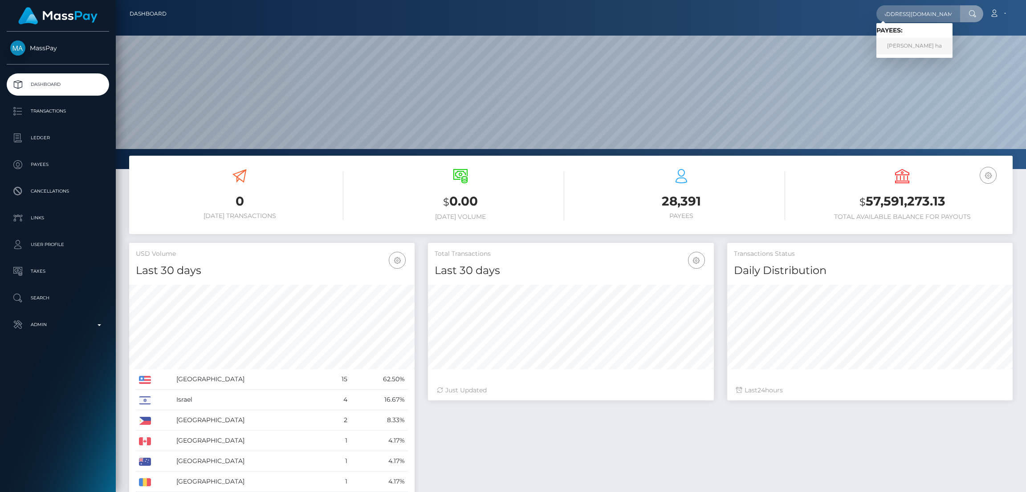
click at [925, 43] on link "nhung thi hong ha" at bounding box center [914, 46] width 76 height 16
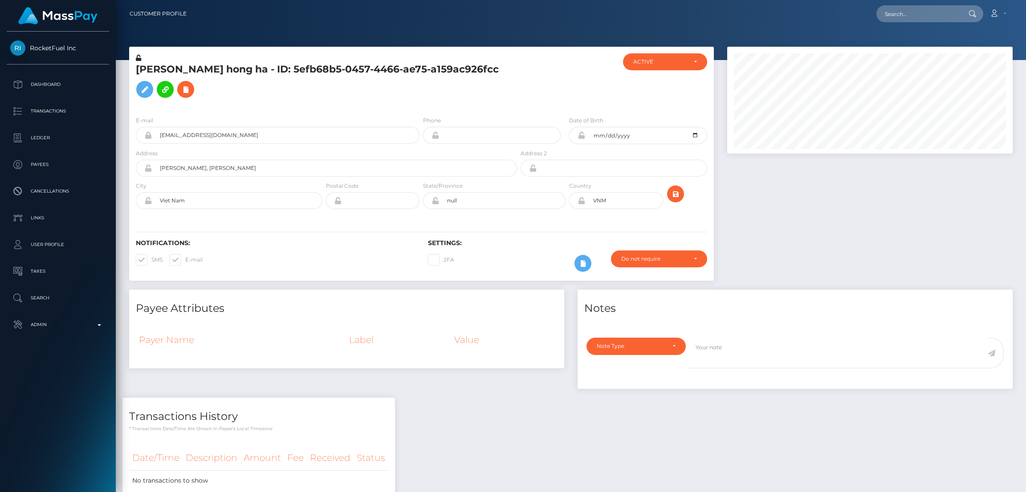
scroll to position [106, 285]
click at [758, 236] on div at bounding box center [869, 168] width 299 height 243
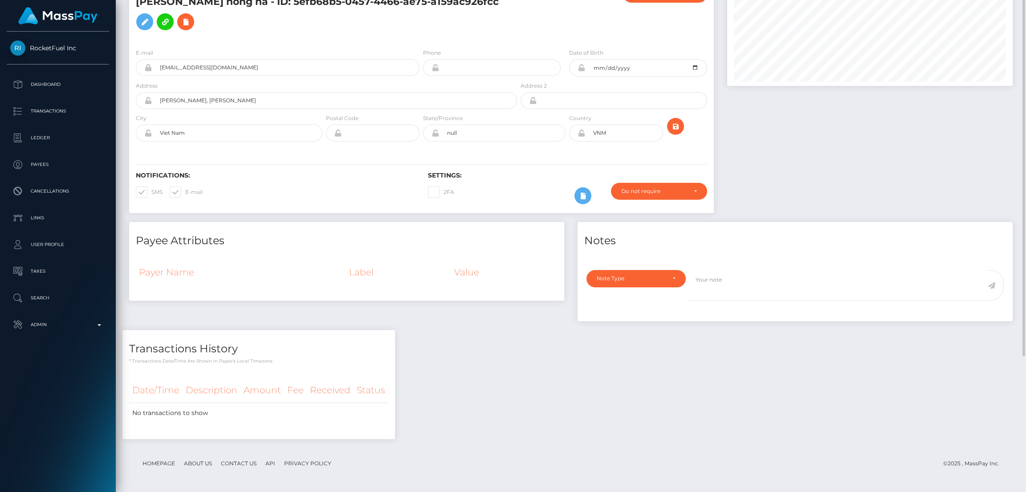
scroll to position [0, 0]
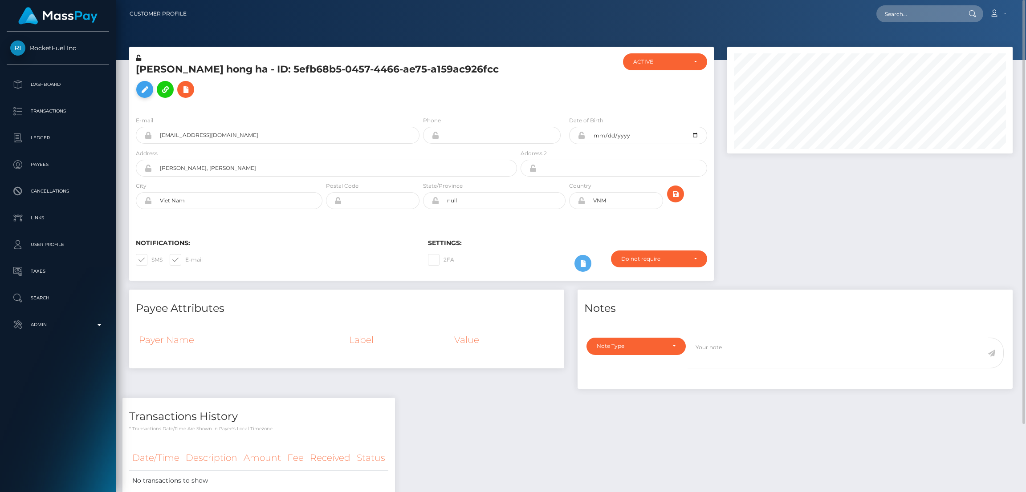
click at [153, 81] on button at bounding box center [144, 89] width 17 height 17
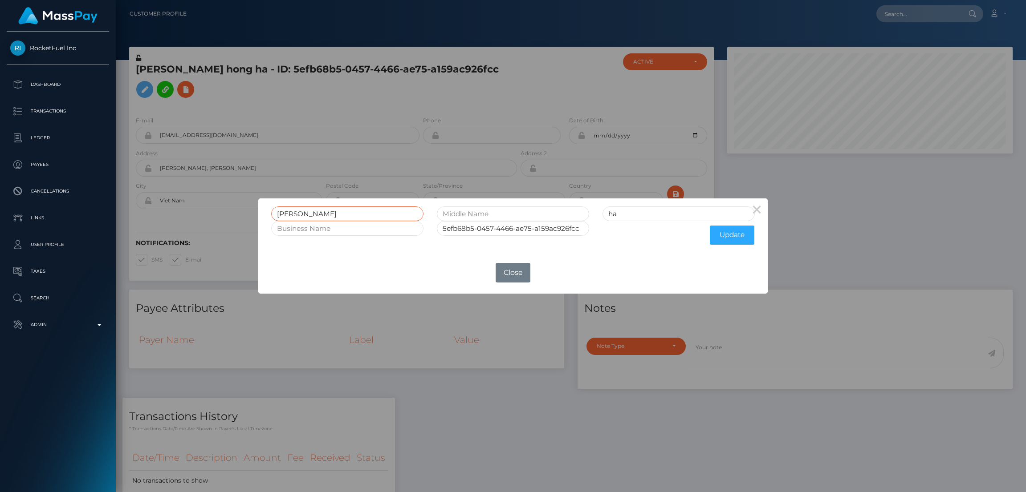
click at [295, 213] on input "[PERSON_NAME]" at bounding box center [347, 214] width 152 height 15
click at [902, 9] on div "× [PERSON_NAME] hong ha 5efb68b5-0457-4466-ae75-a159ac926fcc Update OK No Close" at bounding box center [513, 246] width 1026 height 492
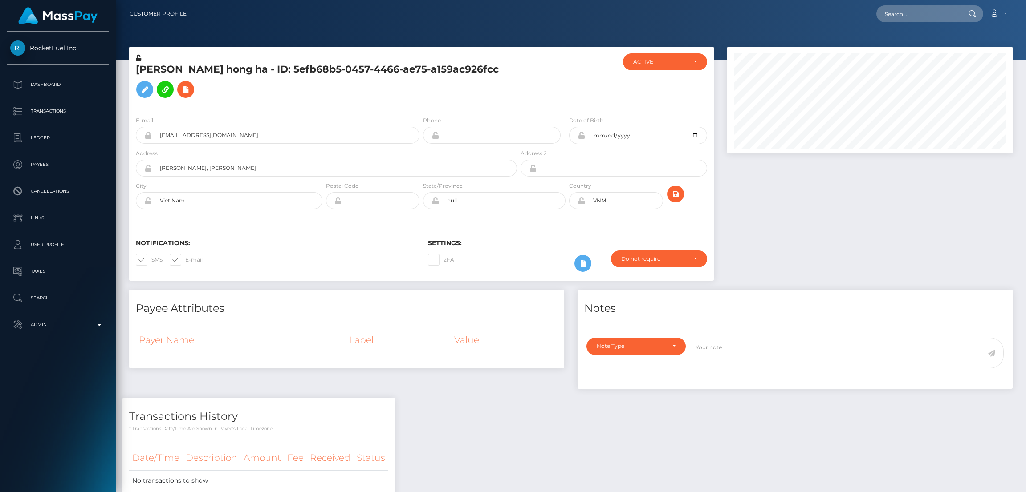
click at [902, 9] on div "× [PERSON_NAME] hong ha 5efb68b5-0457-4466-ae75-a159ac926fcc Update OK No Close" at bounding box center [513, 246] width 1026 height 492
click at [902, 10] on input "text" at bounding box center [918, 13] width 84 height 17
click at [905, 12] on input "text" at bounding box center [918, 13] width 84 height 17
paste input "[EMAIL_ADDRESS][DOMAIN_NAME]"
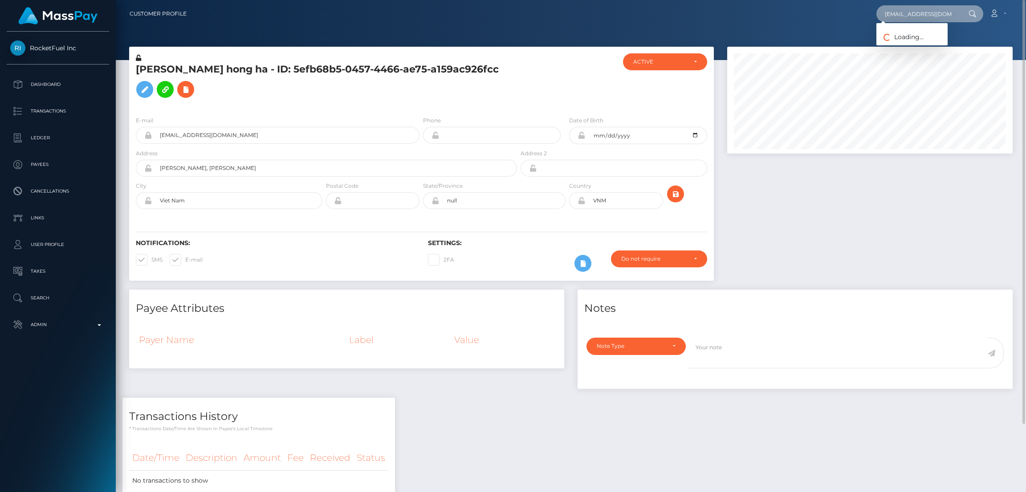
type input "[EMAIL_ADDRESS][DOMAIN_NAME]"
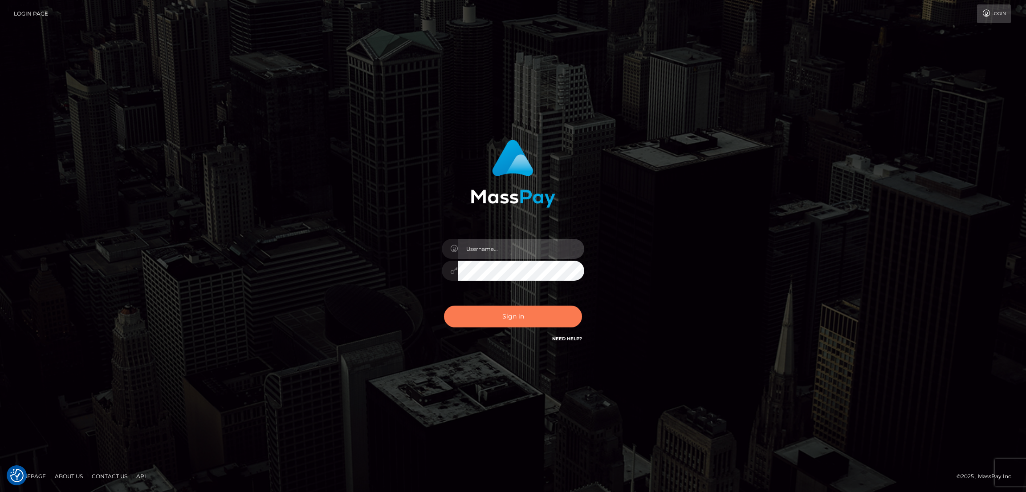
type input "by.es2"
click at [514, 318] on button "Sign in" at bounding box center [513, 317] width 138 height 22
type input "by.es2"
click at [514, 313] on button "Sign in" at bounding box center [513, 317] width 138 height 22
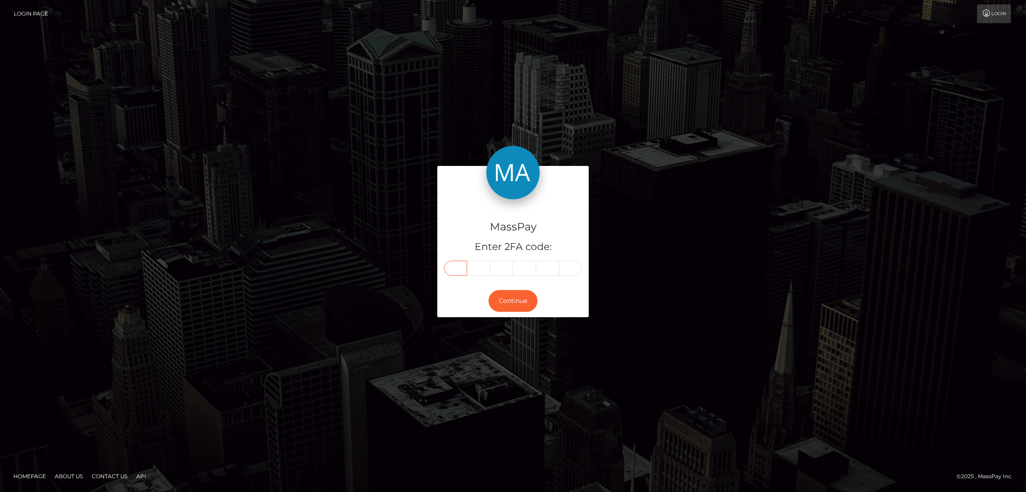
click at [458, 268] on input "text" at bounding box center [455, 268] width 23 height 15
paste input "0"
type input "0"
type input "4"
type input "5"
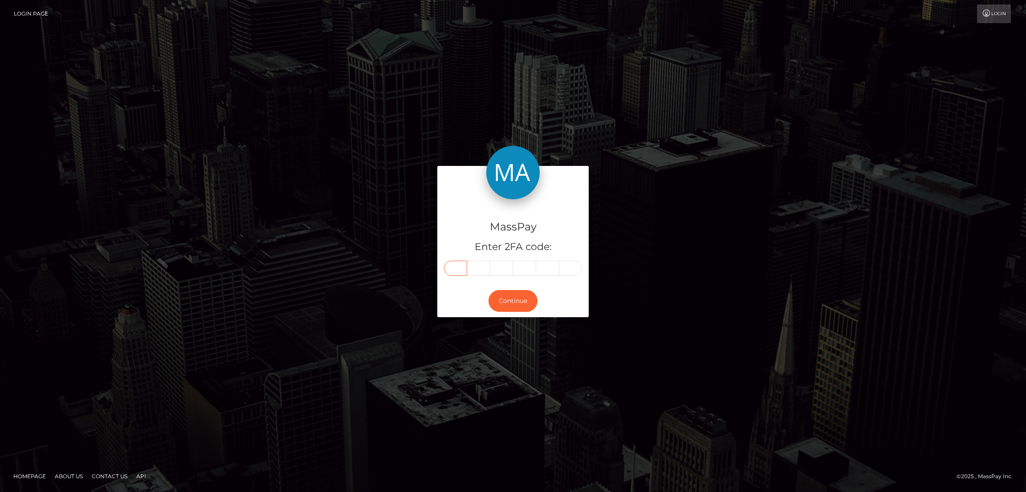
type input "3"
type input "1"
type input "7"
click at [522, 306] on button "Continue" at bounding box center [512, 301] width 49 height 22
click at [522, 302] on button "Continue" at bounding box center [512, 301] width 49 height 22
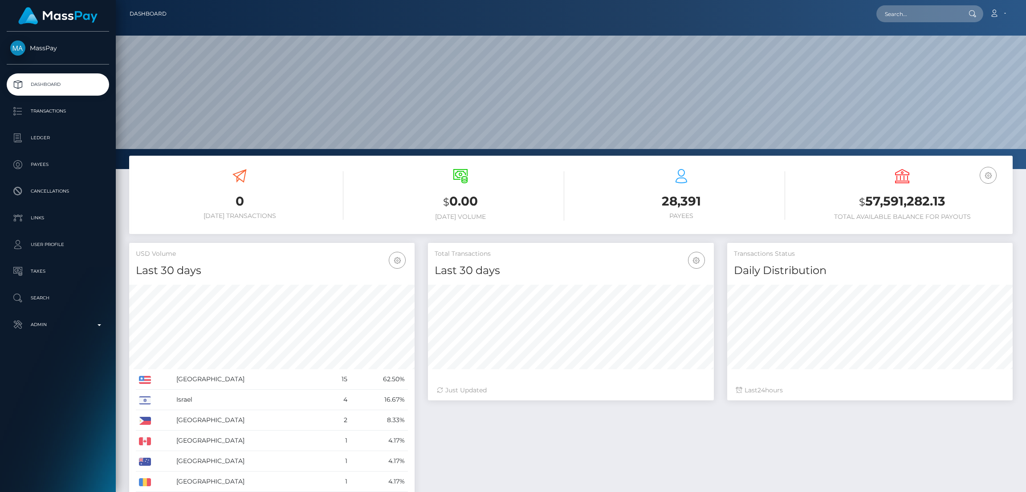
scroll to position [158, 285]
click at [921, 13] on input "text" at bounding box center [918, 13] width 84 height 17
paste input "[EMAIL_ADDRESS][DOMAIN_NAME]"
type input "[EMAIL_ADDRESS][DOMAIN_NAME]"
click at [927, 44] on link "ERICA DAWN CAPLE" at bounding box center [911, 46] width 71 height 16
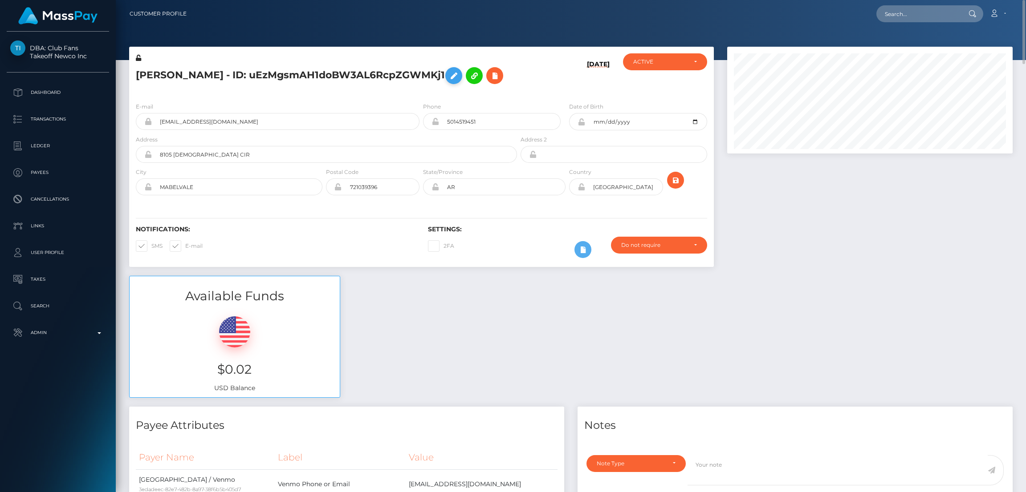
click at [459, 75] on icon at bounding box center [453, 75] width 11 height 11
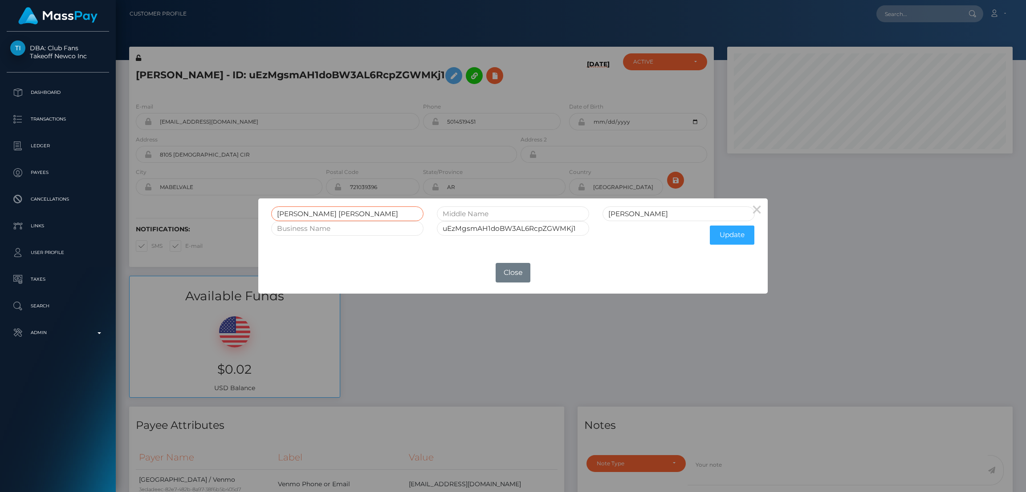
click at [290, 214] on input "[PERSON_NAME] [PERSON_NAME]" at bounding box center [347, 214] width 152 height 15
